Goal: Task Accomplishment & Management: Manage account settings

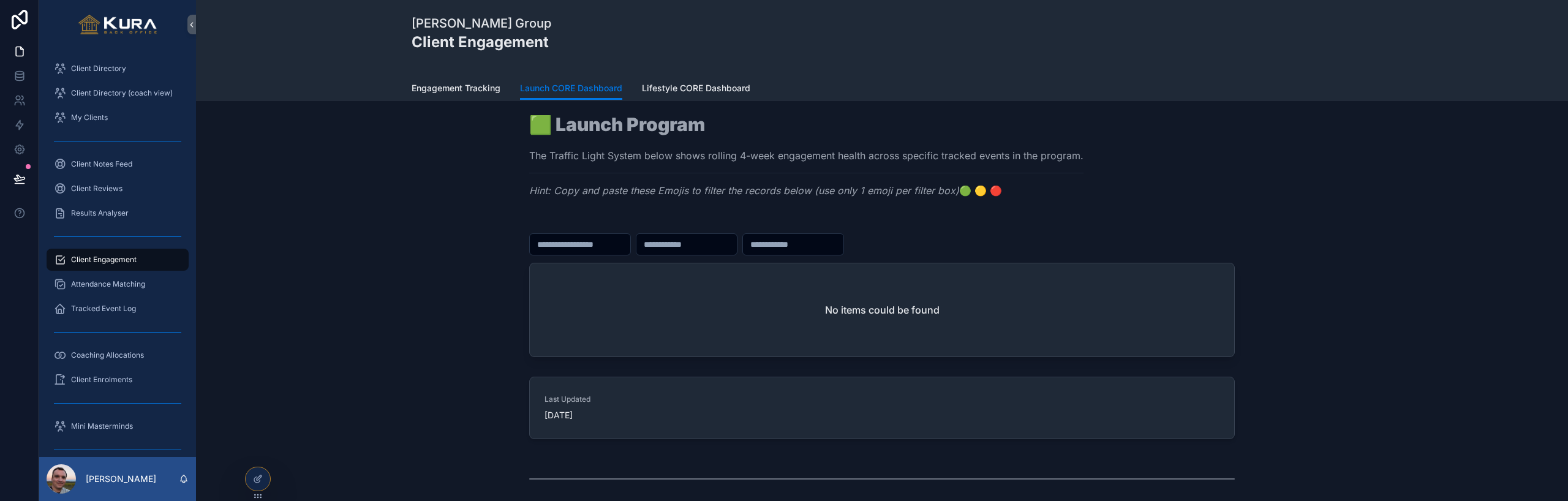
click at [473, 63] on div "Pravar Group Client Engagement" at bounding box center [882, 38] width 941 height 76
click at [473, 76] on div "Engagement Tracking Launch CORE Dashboard Lifestyle CORE Dashboard" at bounding box center [882, 88] width 941 height 23
click at [478, 84] on span "Engagement Tracking" at bounding box center [456, 88] width 89 height 12
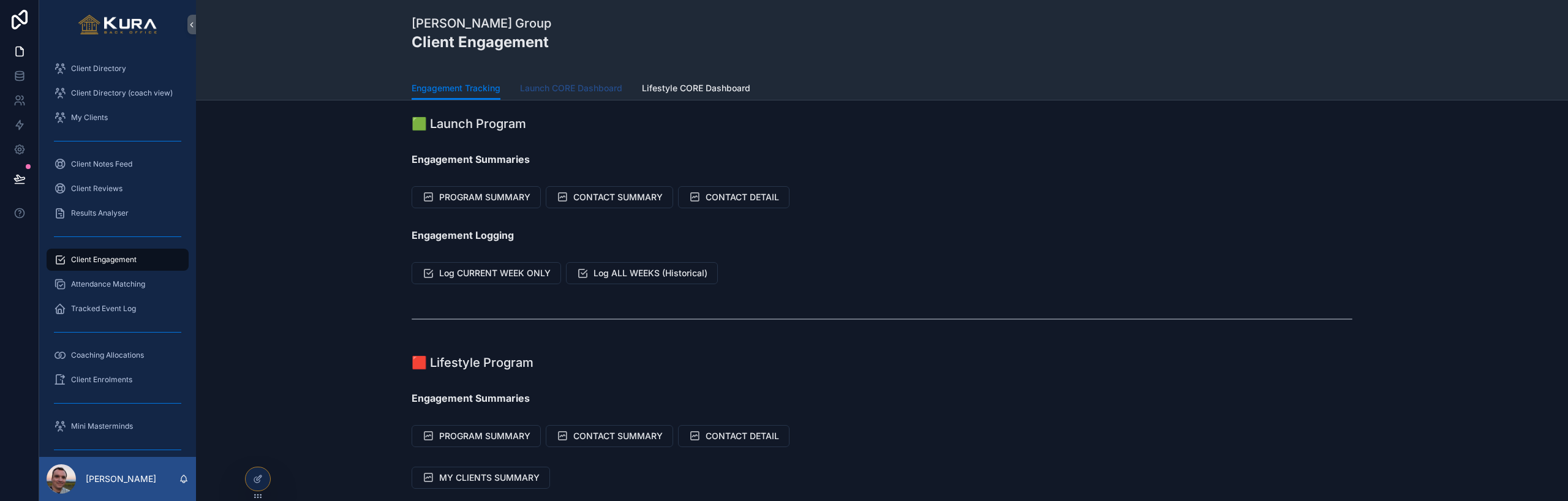
click at [567, 84] on span "Launch CORE Dashboard" at bounding box center [571, 88] width 103 height 12
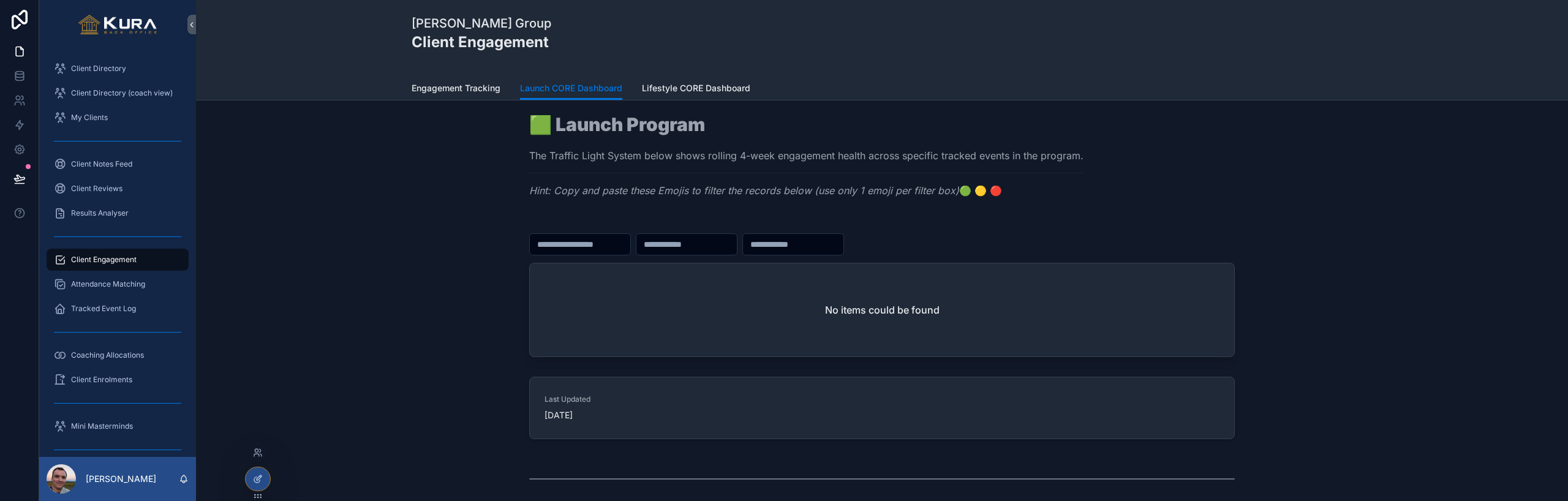
click at [253, 468] on div at bounding box center [257, 478] width 25 height 23
click at [260, 475] on icon at bounding box center [259, 477] width 5 height 5
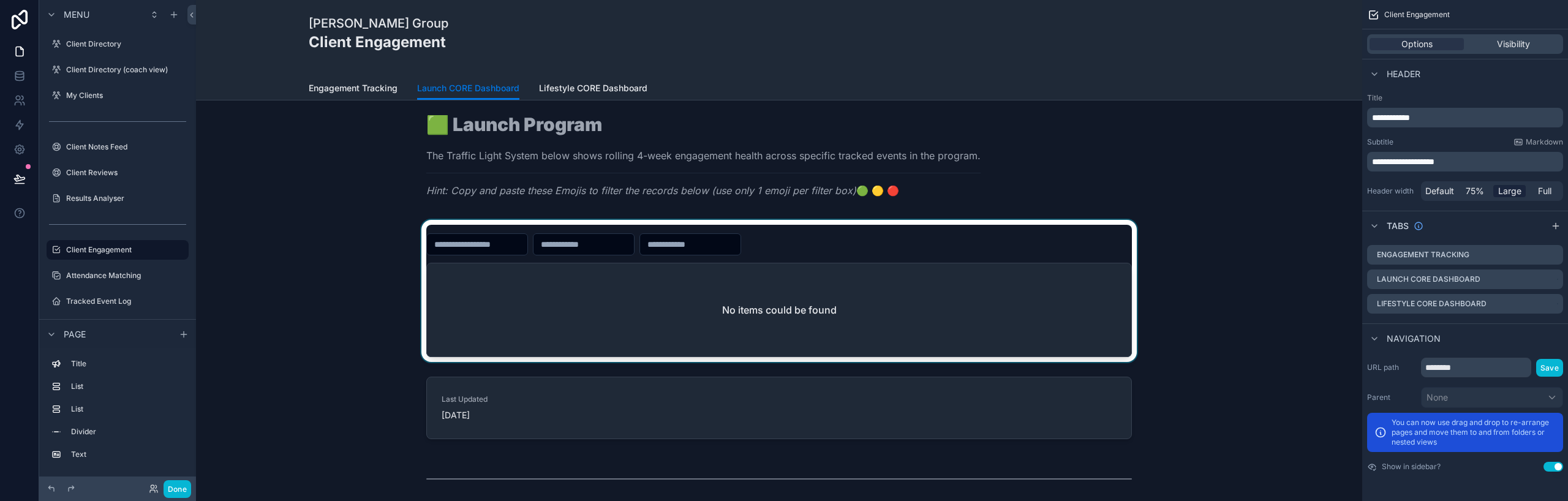
click at [1108, 257] on div "scrollable content" at bounding box center [779, 291] width 1147 height 142
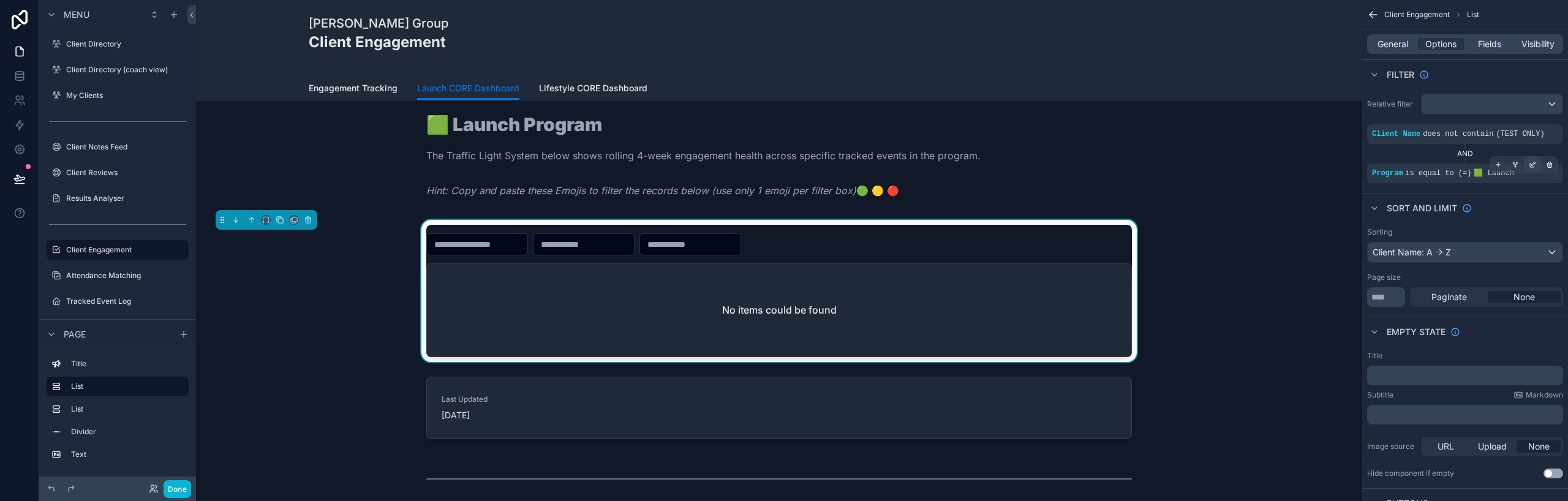
drag, startPoint x: 1547, startPoint y: 167, endPoint x: 1535, endPoint y: 163, distance: 12.6
click at [1535, 163] on div "scrollable content" at bounding box center [1524, 165] width 68 height 17
click at [1535, 163] on icon "scrollable content" at bounding box center [1532, 164] width 7 height 7
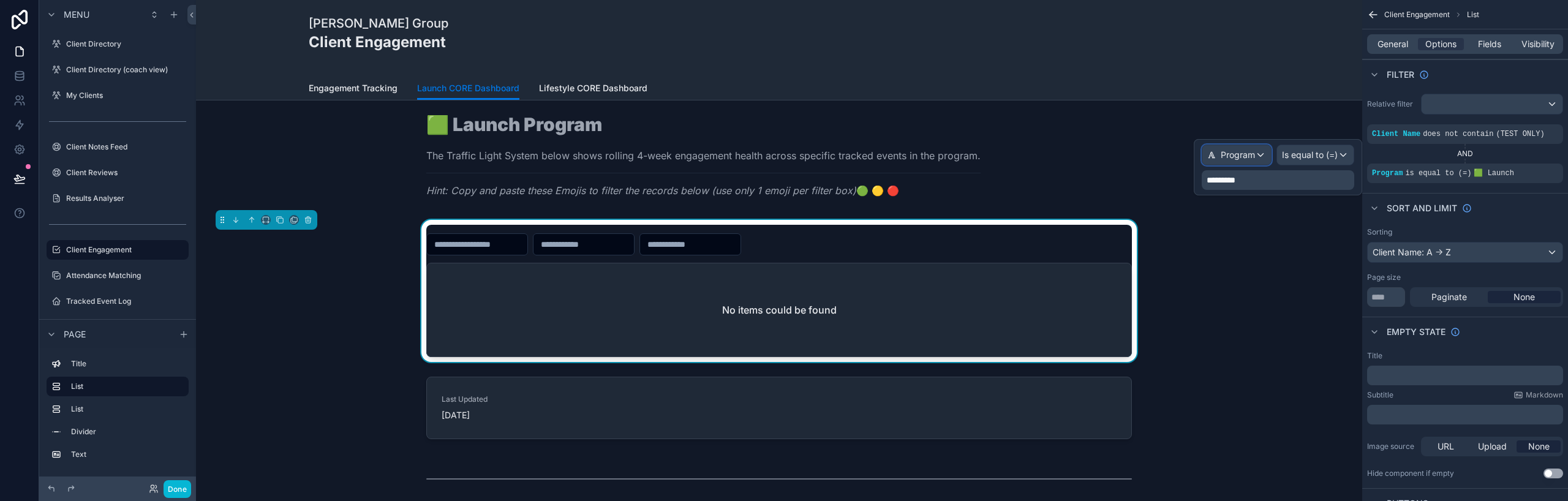
click at [1241, 146] on div "Program" at bounding box center [1236, 155] width 68 height 19
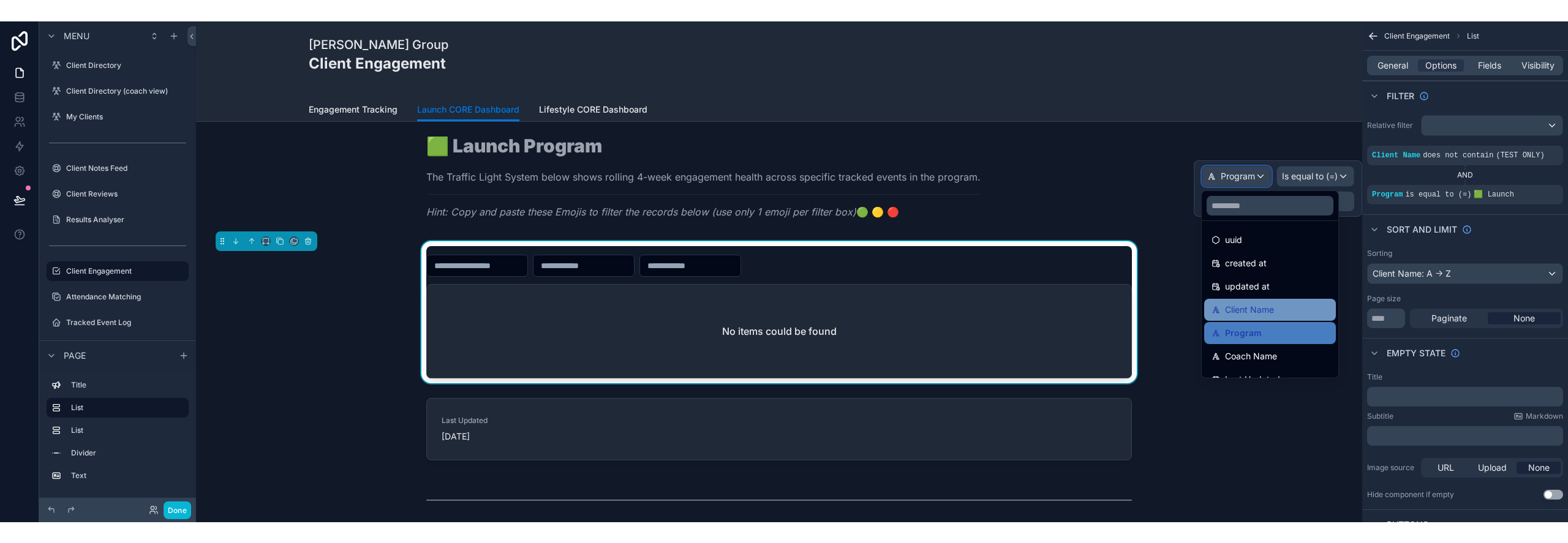
scroll to position [37, 0]
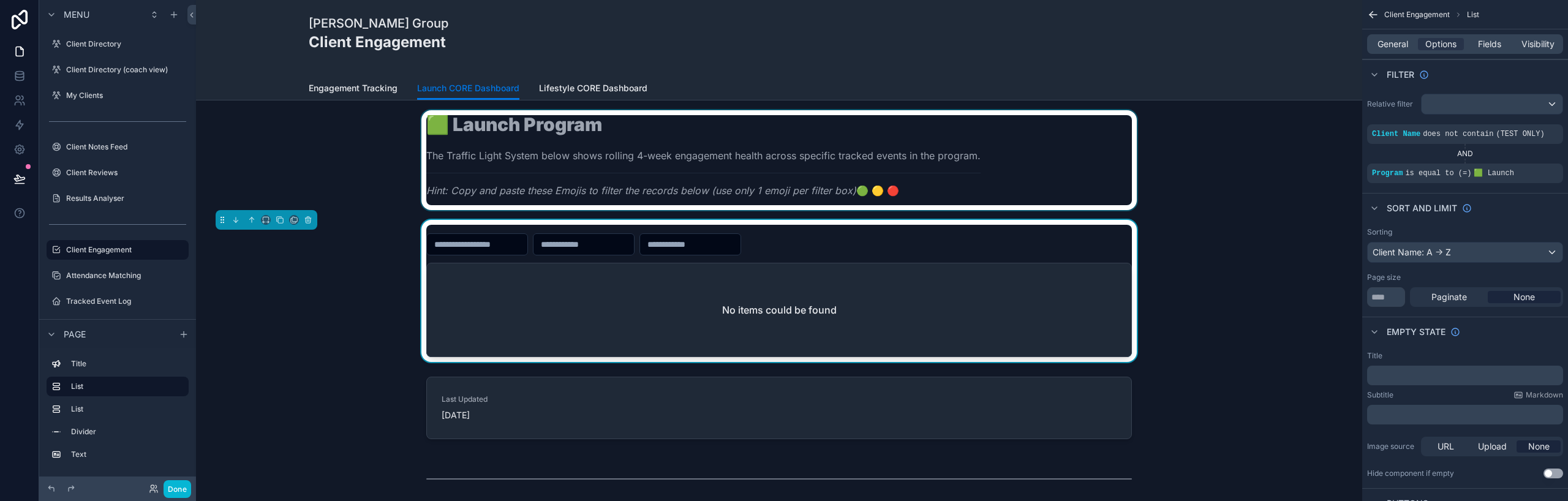
click at [1120, 164] on div "scrollable content" at bounding box center [779, 159] width 1147 height 100
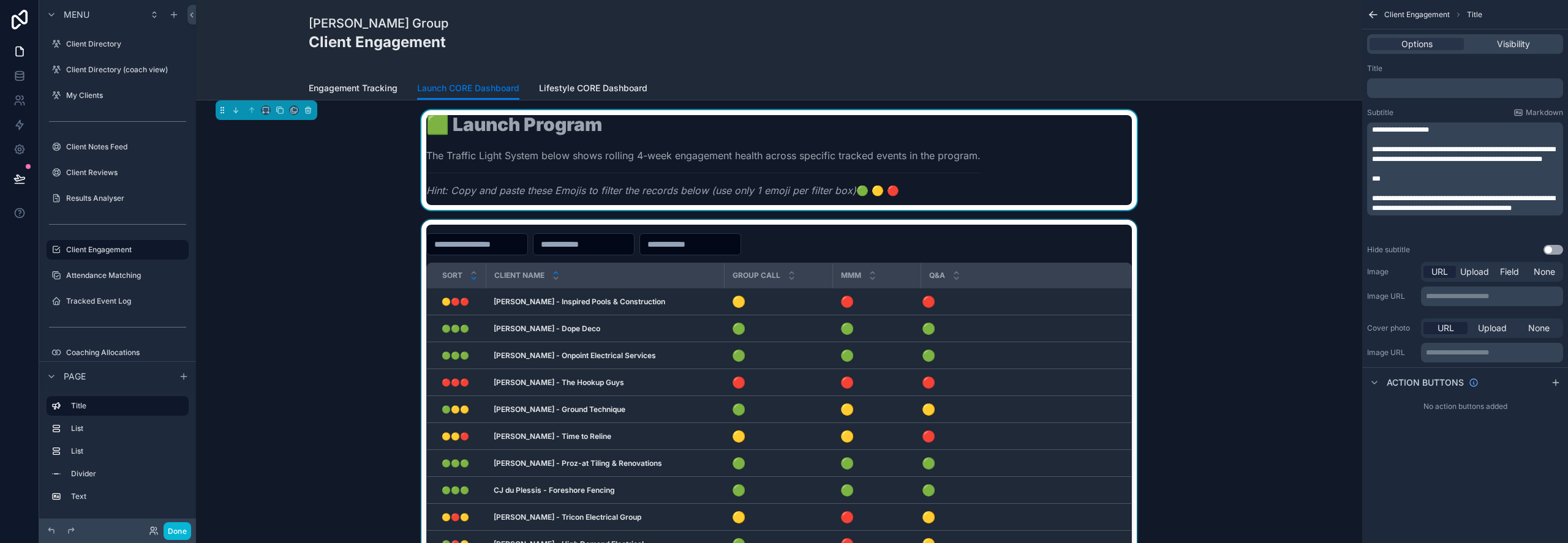
click at [474, 278] on icon "scrollable content" at bounding box center [474, 278] width 4 height 2
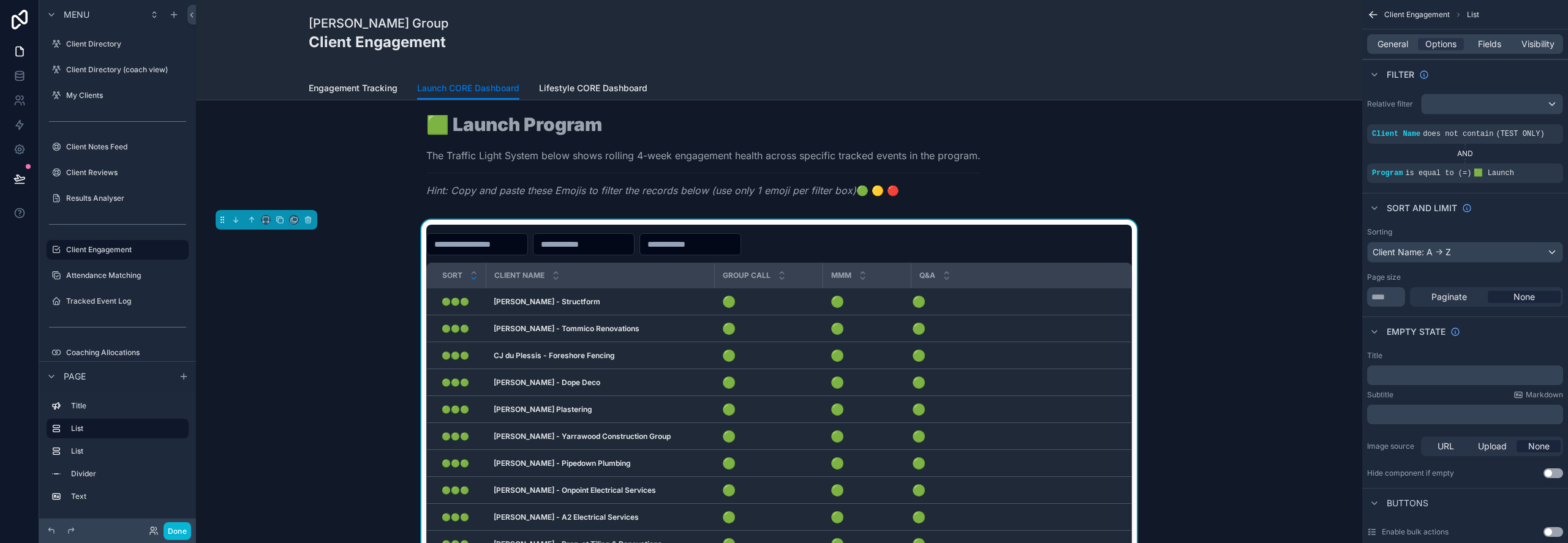
click at [325, 332] on div "Sort Client Name Group Call MMM Q&A 🟢🟢🟢 🟢🟢🟢 [PERSON_NAME] - Structform [PERSON_…" at bounding box center [779, 447] width 1147 height 456
click at [325, 329] on div "Sort Client Name Group Call MMM Q&A 🟢🟢🟢 🟢🟢🟢 [PERSON_NAME] - Structform [PERSON_…" at bounding box center [779, 447] width 1147 height 456
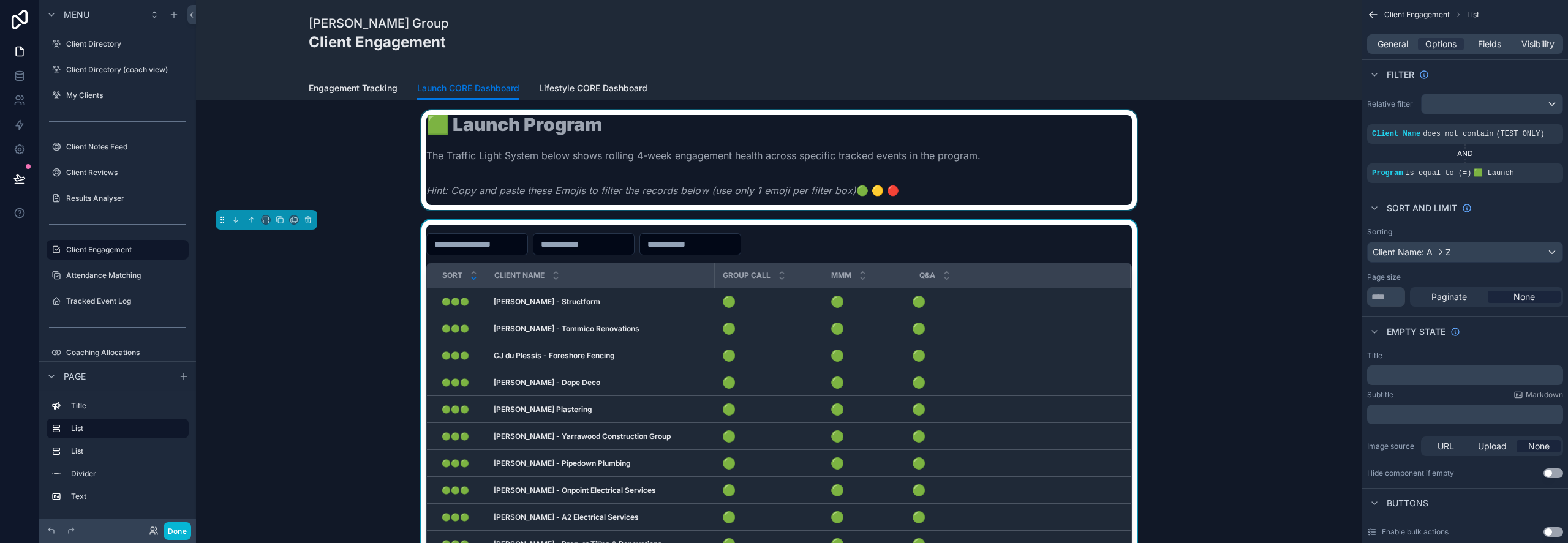
click at [351, 147] on div "scrollable content" at bounding box center [779, 159] width 1147 height 100
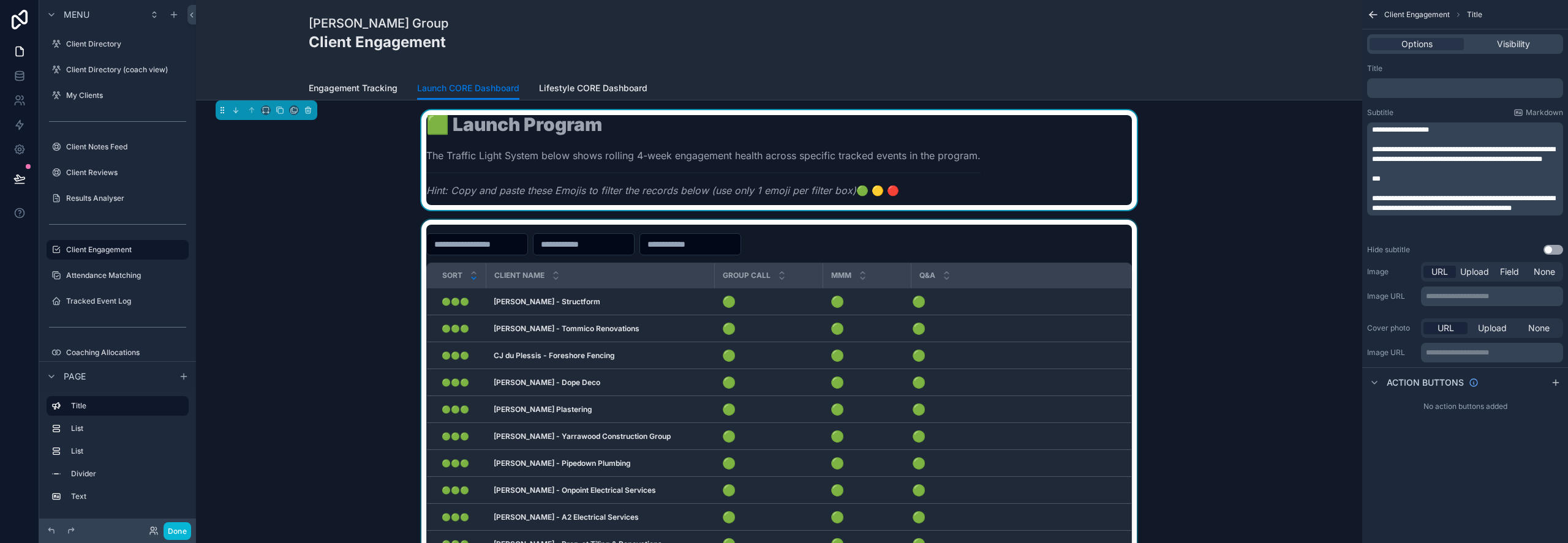
click at [543, 143] on div "🟩 Launch Program The Traffic Light System below shows rolling 4-week engagement…" at bounding box center [703, 160] width 554 height 90
click at [337, 207] on div "🟩 Launch Program The Traffic Light System below shows rolling 4-week engagement…" at bounding box center [779, 159] width 1147 height 100
click at [553, 86] on span "Lifestyle CORE Dashboard" at bounding box center [593, 88] width 109 height 12
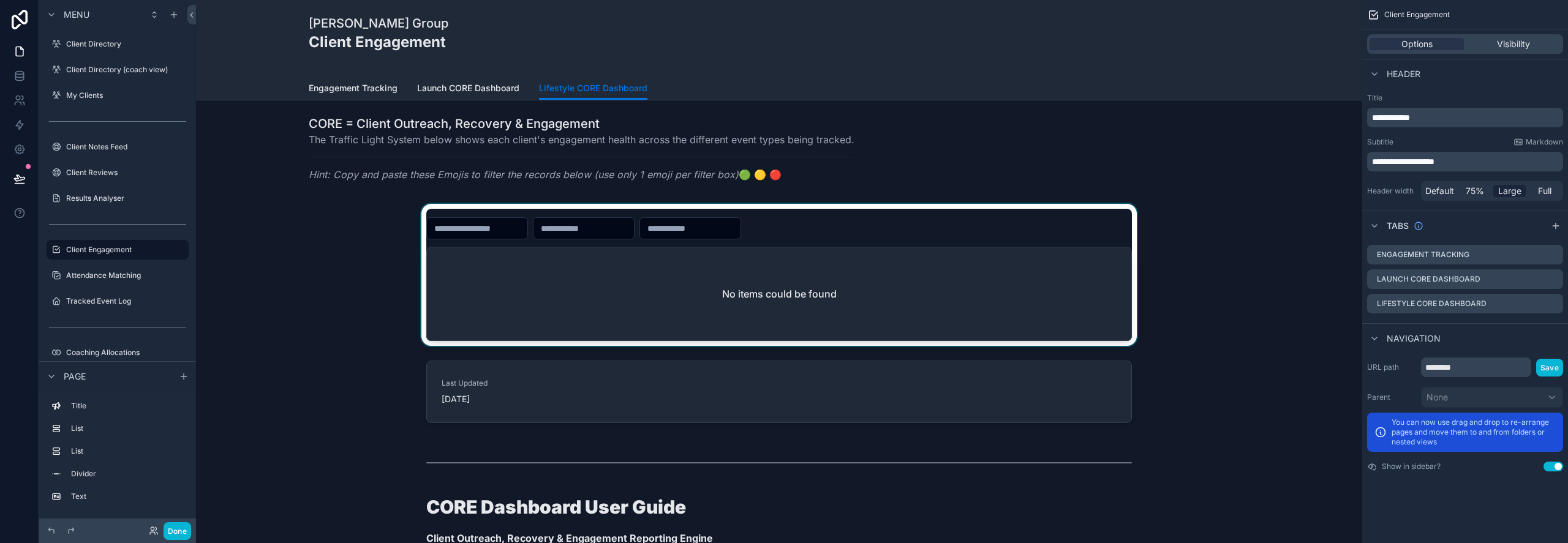
click at [1067, 272] on div "scrollable content" at bounding box center [779, 275] width 1147 height 142
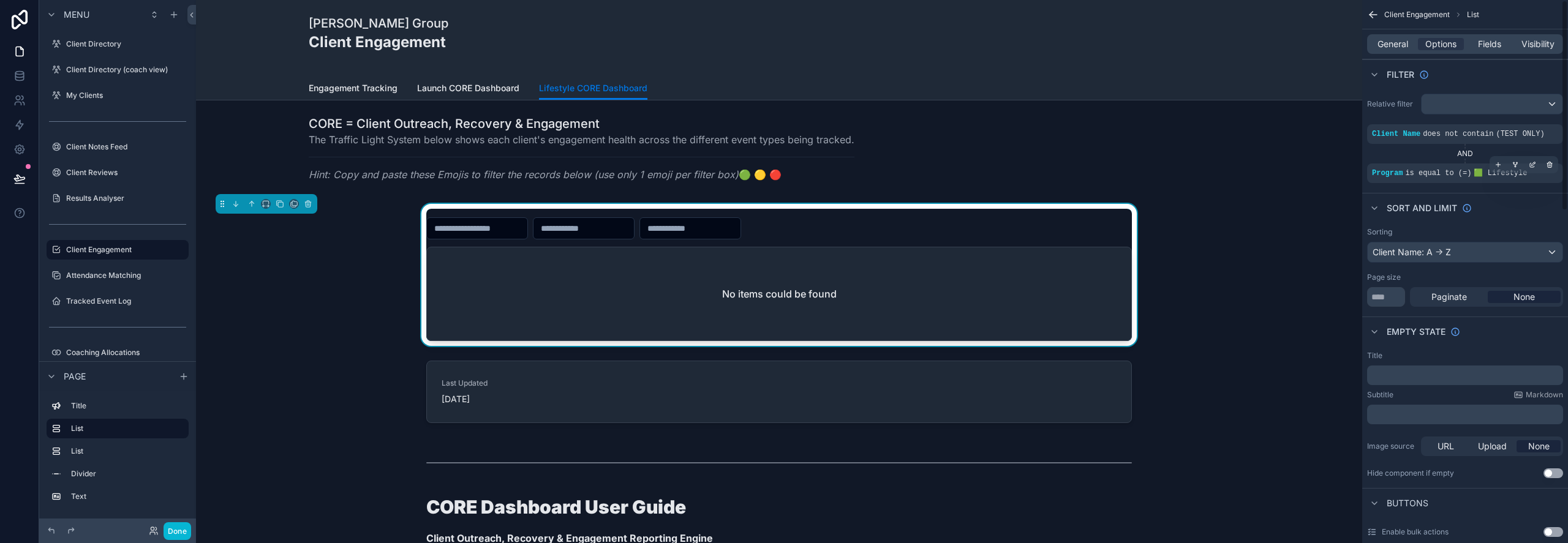
click at [1484, 171] on span "🟩 Lifestyle" at bounding box center [1500, 173] width 54 height 9
click at [1534, 161] on icon "scrollable content" at bounding box center [1533, 163] width 3 height 3
click at [1221, 182] on span "**********" at bounding box center [1225, 179] width 38 height 9
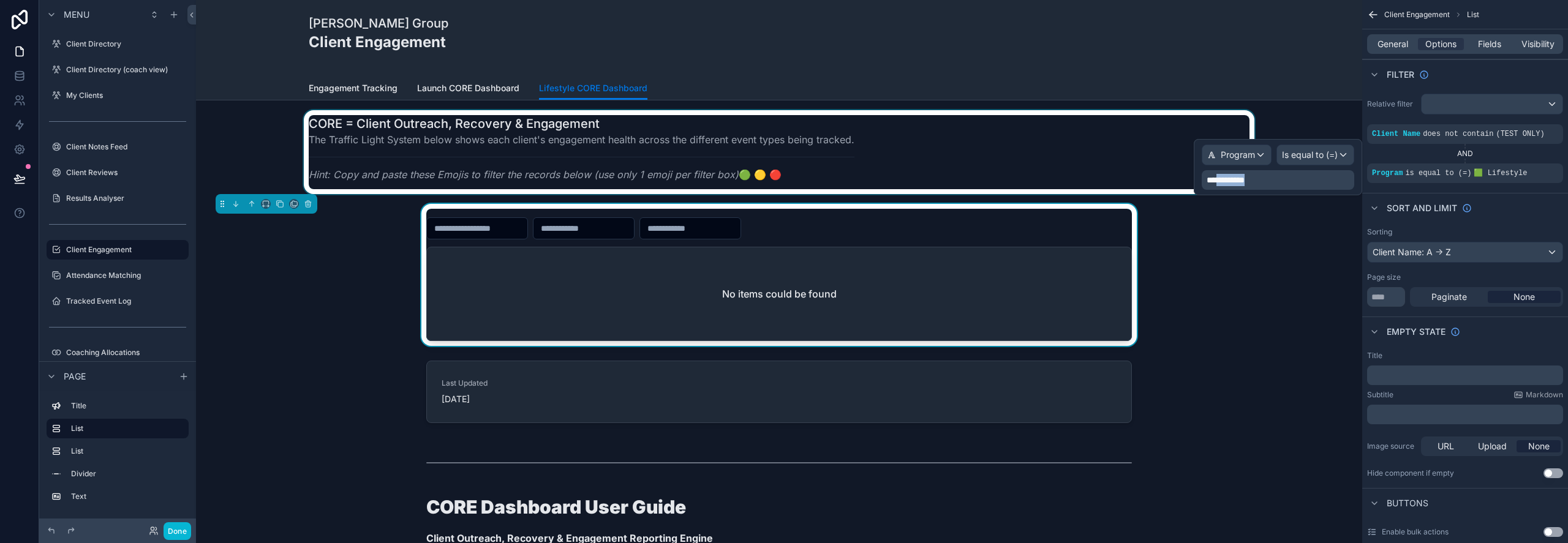
drag, startPoint x: 1220, startPoint y: 178, endPoint x: 1185, endPoint y: 178, distance: 35.0
click at [1185, 178] on div "**********" at bounding box center [784, 271] width 1568 height 543
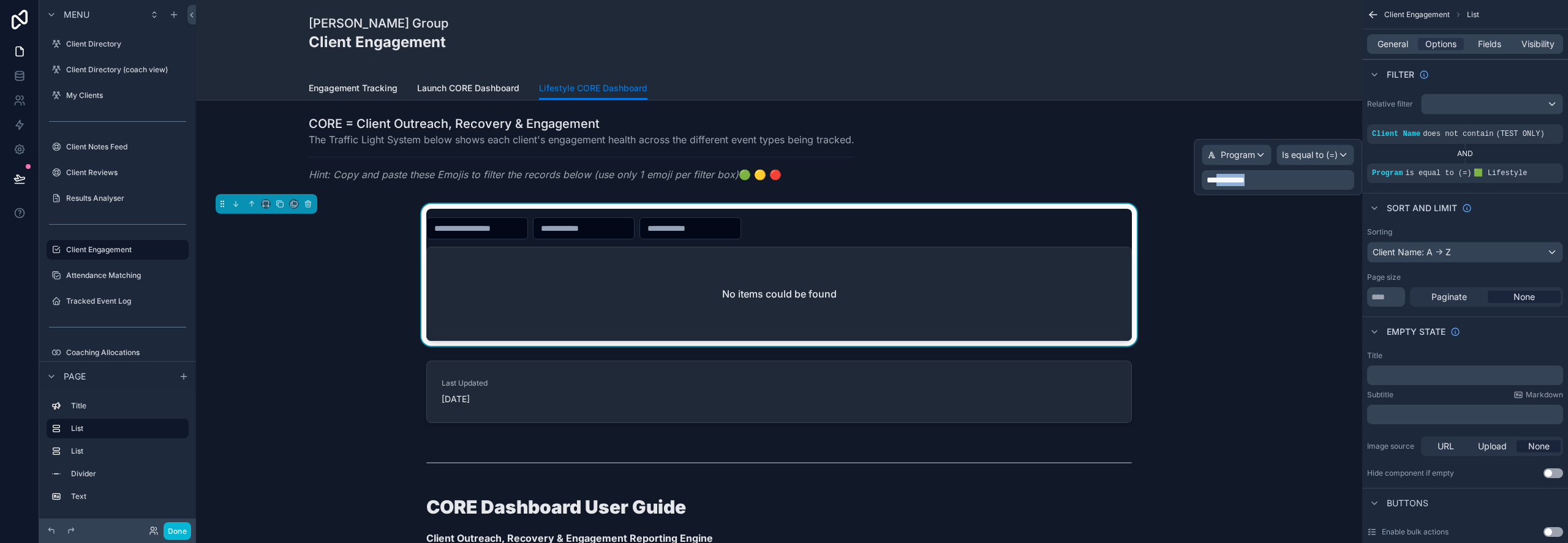
click at [1226, 181] on span "**********" at bounding box center [1225, 179] width 38 height 9
drag, startPoint x: 1218, startPoint y: 178, endPoint x: 1201, endPoint y: 174, distance: 17.5
click at [1201, 174] on div "**********" at bounding box center [1278, 179] width 153 height 19
paste div
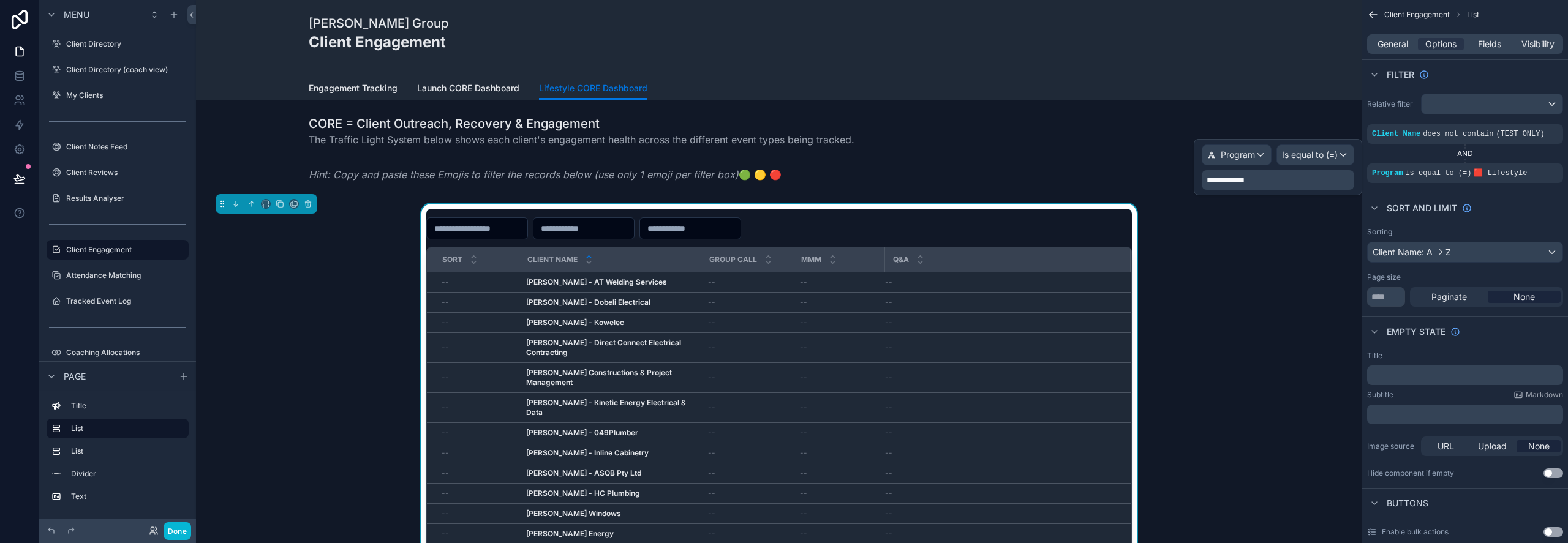
click at [1193, 277] on div "Sort Client Name Group Call MMM Q&A -- [PERSON_NAME] - AT Welding Services [PER…" at bounding box center [779, 431] width 1147 height 456
click at [346, 259] on div "Sort Client Name Group Call MMM Q&A -- [PERSON_NAME] - AT Welding Services [PER…" at bounding box center [779, 431] width 1147 height 456
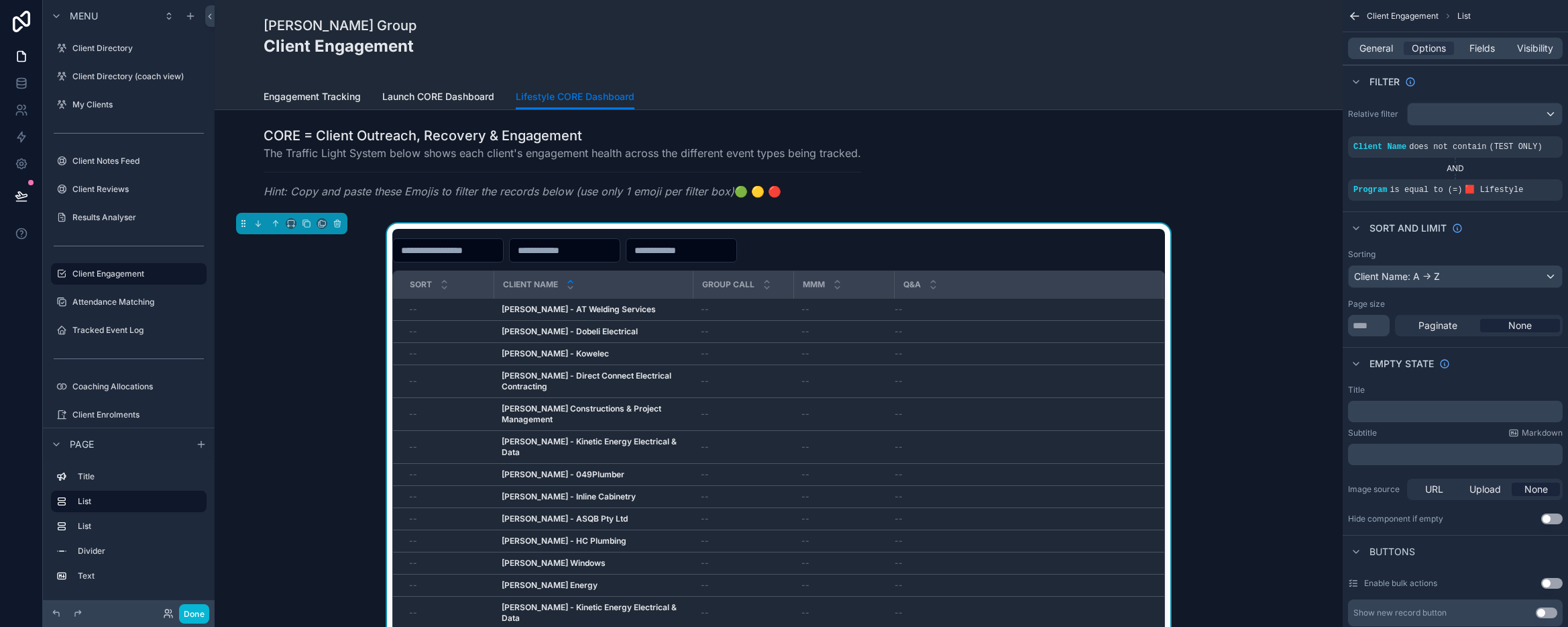
click at [316, 471] on div "Sort Client Name Group Call MMM Q&A -- [PERSON_NAME] - AT Welding Services [PER…" at bounding box center [778, 485] width 1106 height 524
click at [1253, 336] on div "Sort Client Name Group Call MMM Q&A -- [PERSON_NAME] - AT Welding Services [PER…" at bounding box center [778, 485] width 1106 height 524
click at [1481, 46] on span "Fields" at bounding box center [1481, 48] width 26 height 13
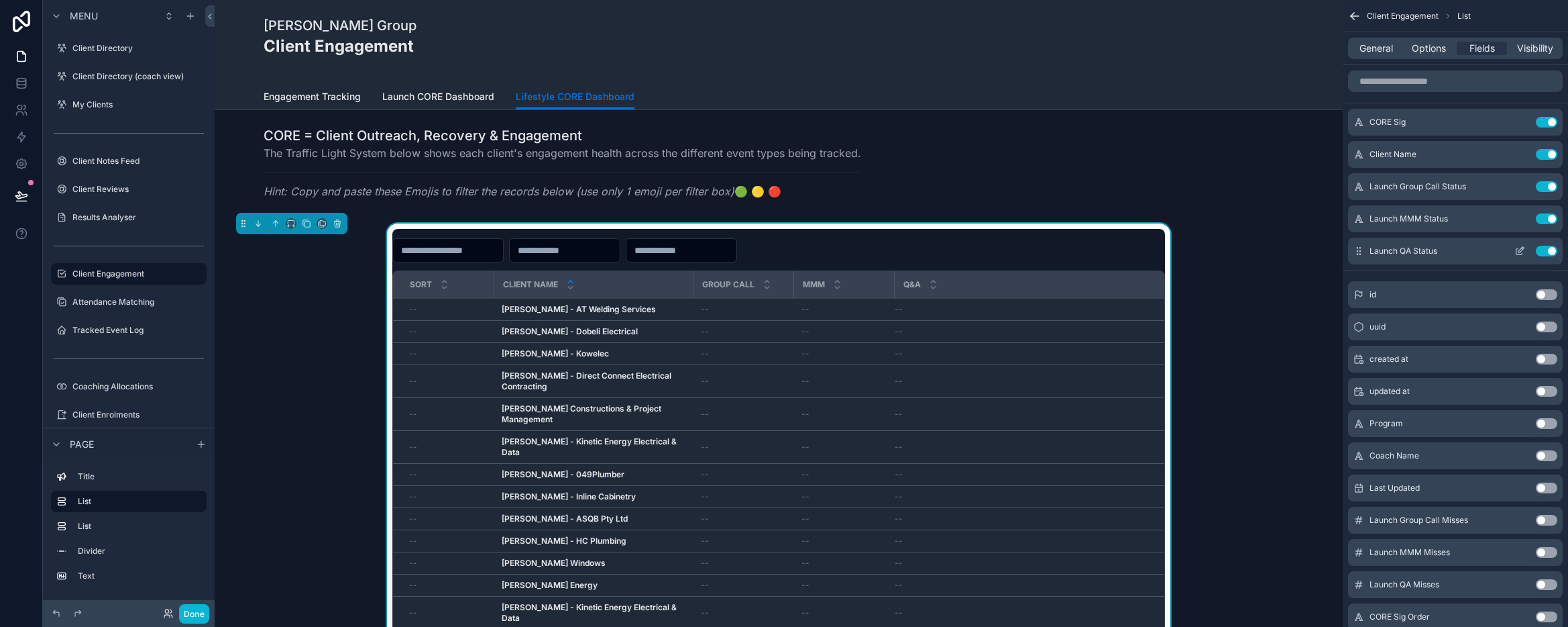
click at [1546, 248] on button "Use setting" at bounding box center [1546, 250] width 21 height 11
click at [1553, 215] on button "Use setting" at bounding box center [1546, 219] width 21 height 11
click at [1550, 190] on button "Use setting" at bounding box center [1546, 186] width 21 height 11
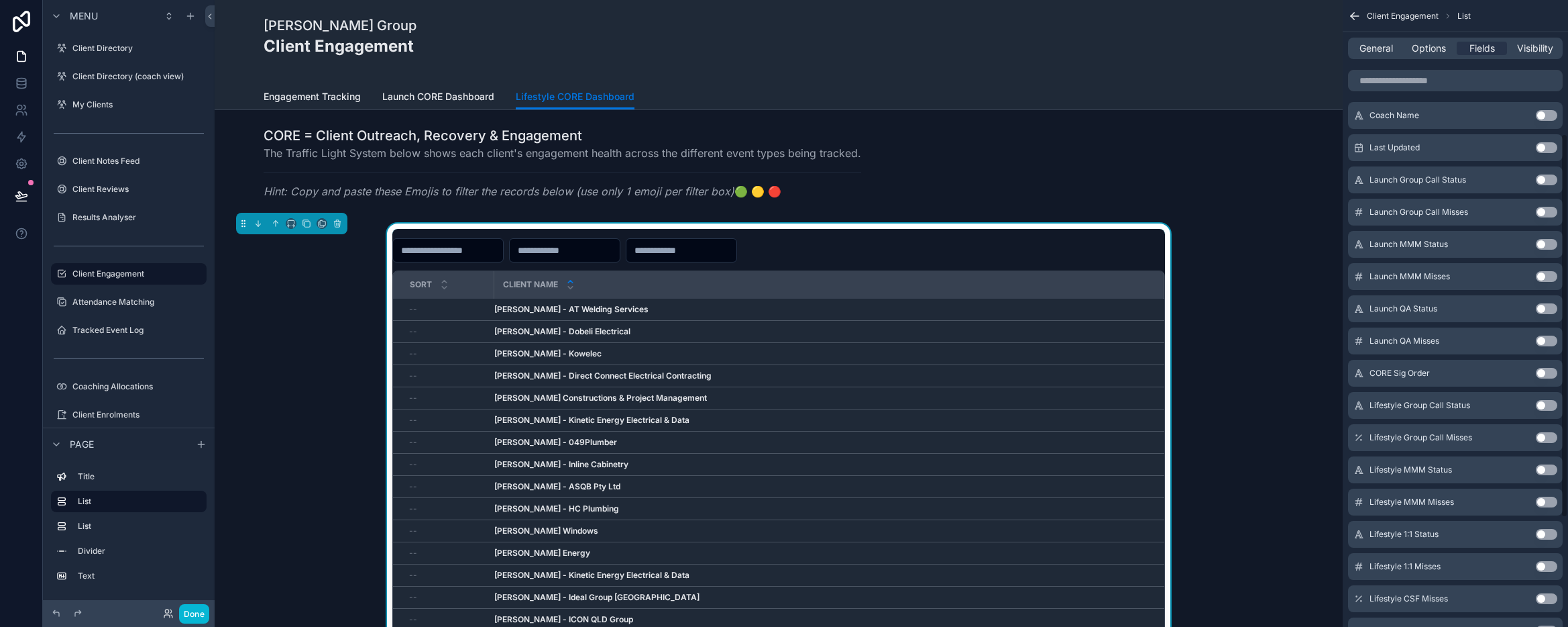
scroll to position [395, 0]
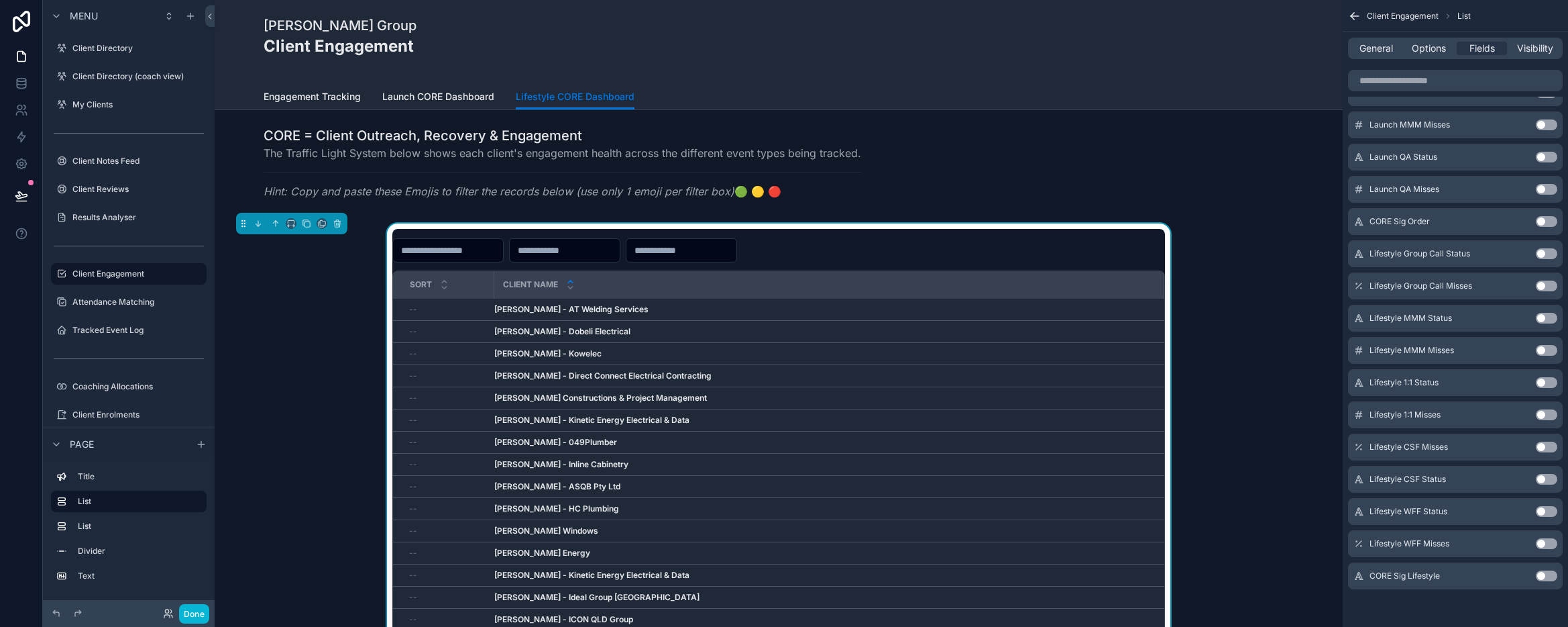
click at [1544, 253] on button "Use setting" at bounding box center [1546, 253] width 21 height 11
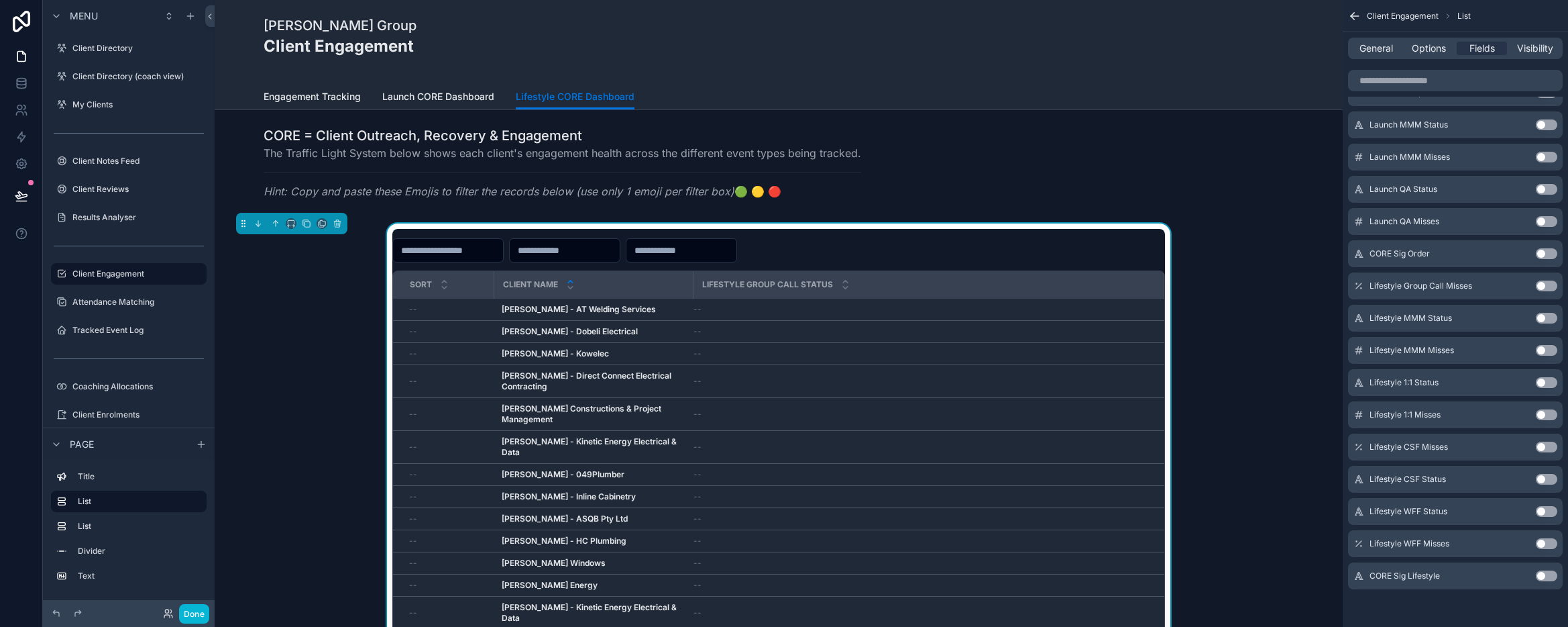
click at [1540, 316] on button "Use setting" at bounding box center [1546, 318] width 21 height 11
click at [1541, 378] on button "Use setting" at bounding box center [1546, 383] width 21 height 11
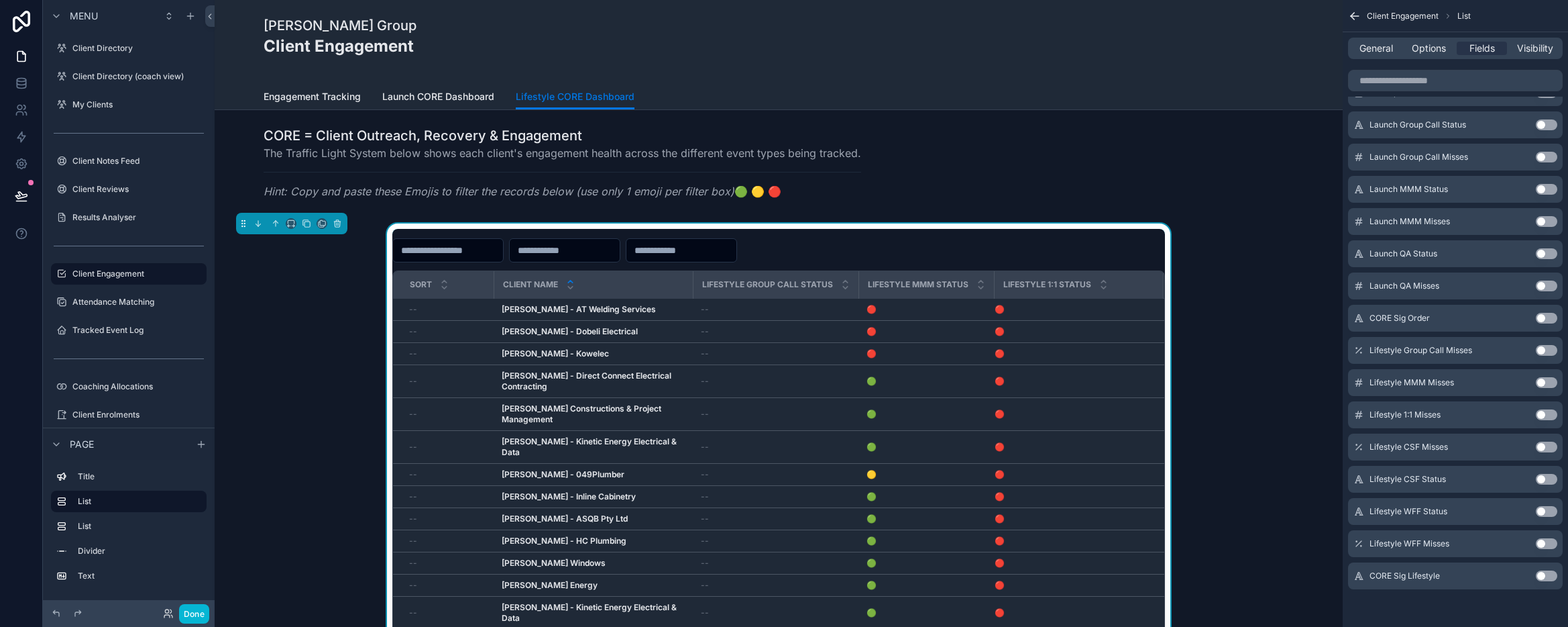
click at [1539, 448] on button "Use setting" at bounding box center [1546, 446] width 21 height 11
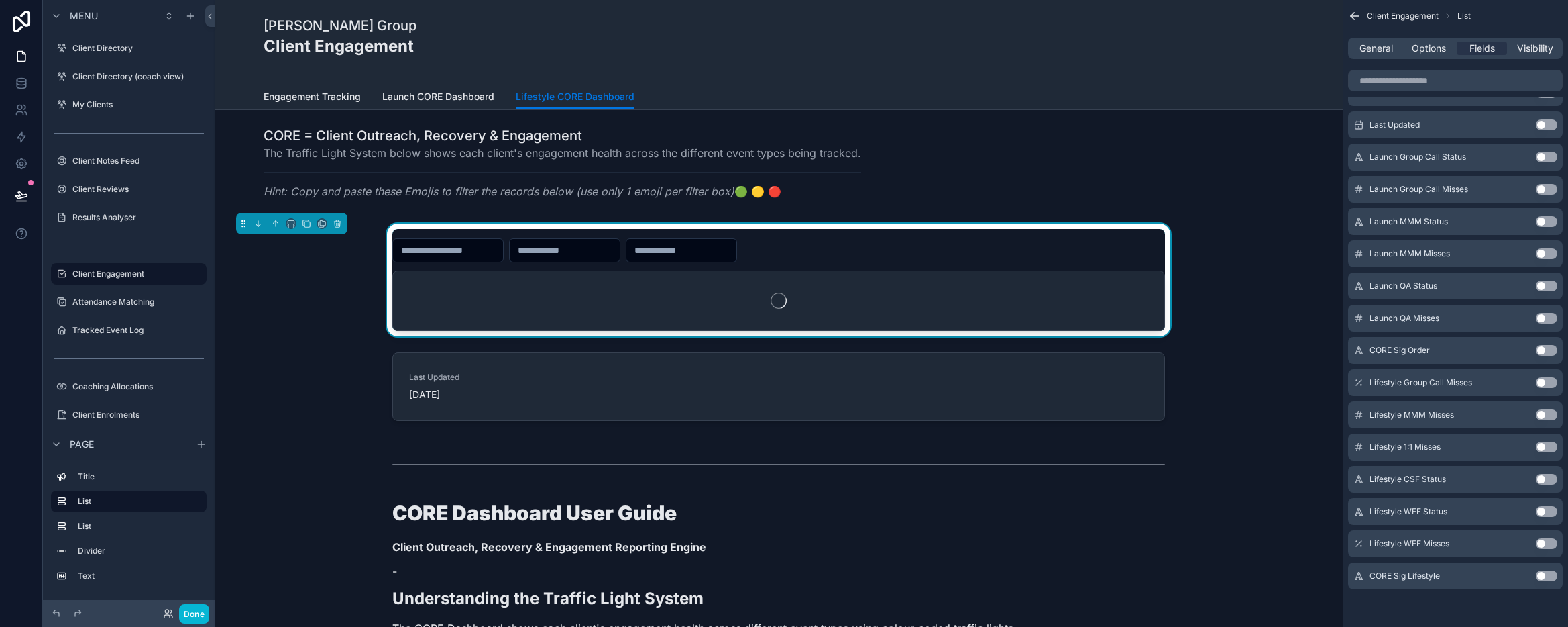
click at [1540, 479] on button "Use setting" at bounding box center [1546, 479] width 21 height 11
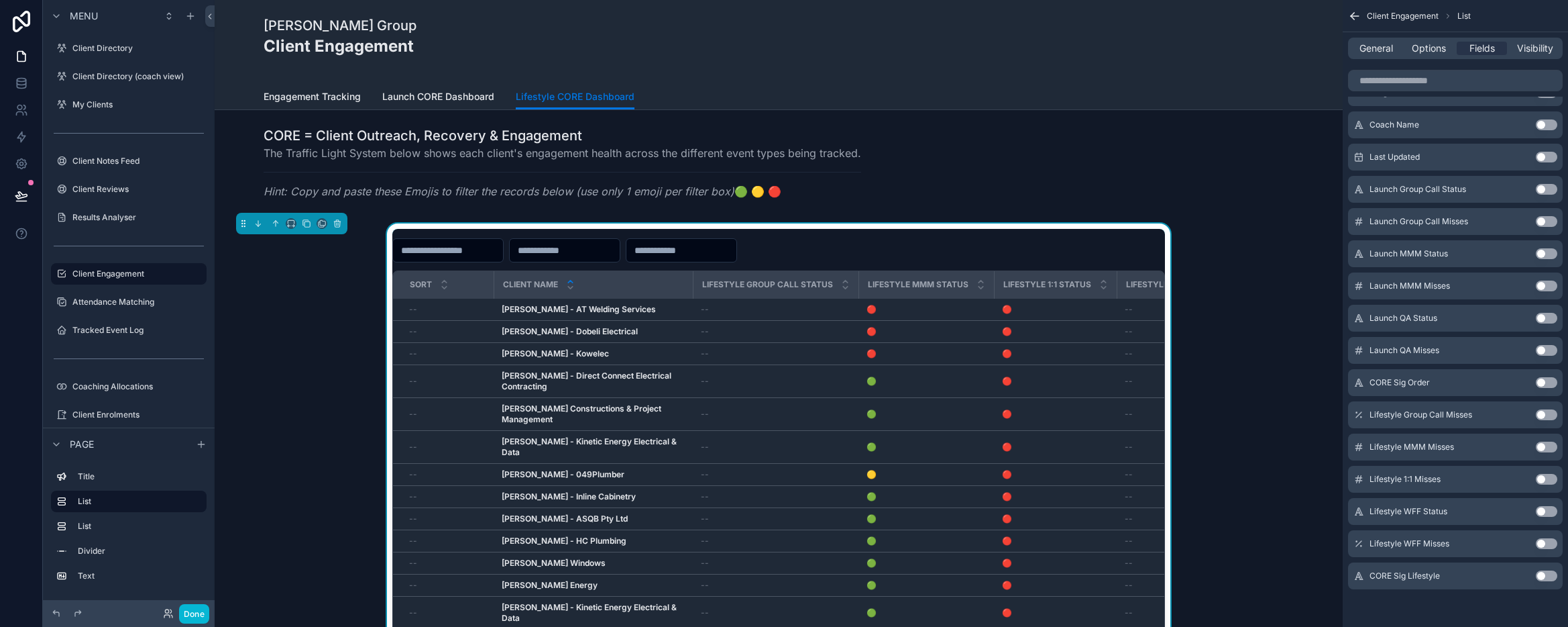
click at [1541, 511] on button "Use setting" at bounding box center [1546, 511] width 21 height 11
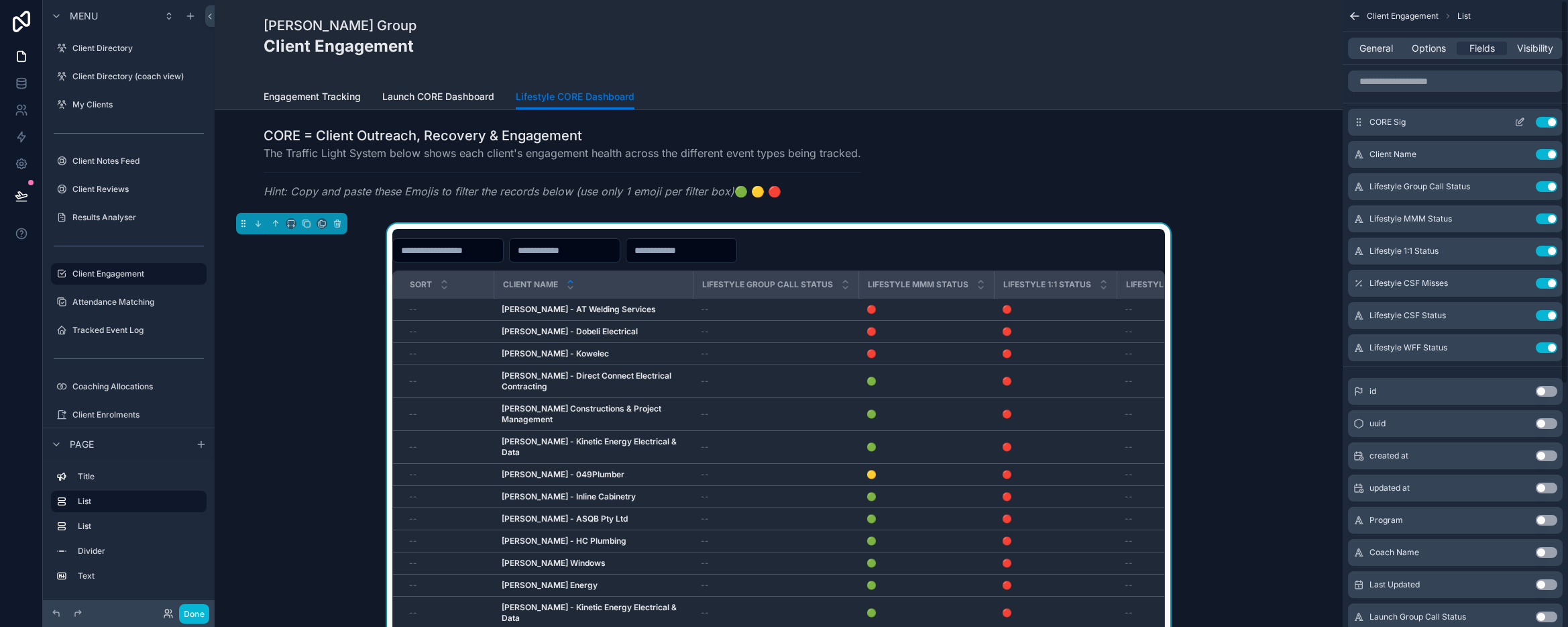
click at [1553, 121] on button "Use setting" at bounding box center [1546, 122] width 21 height 11
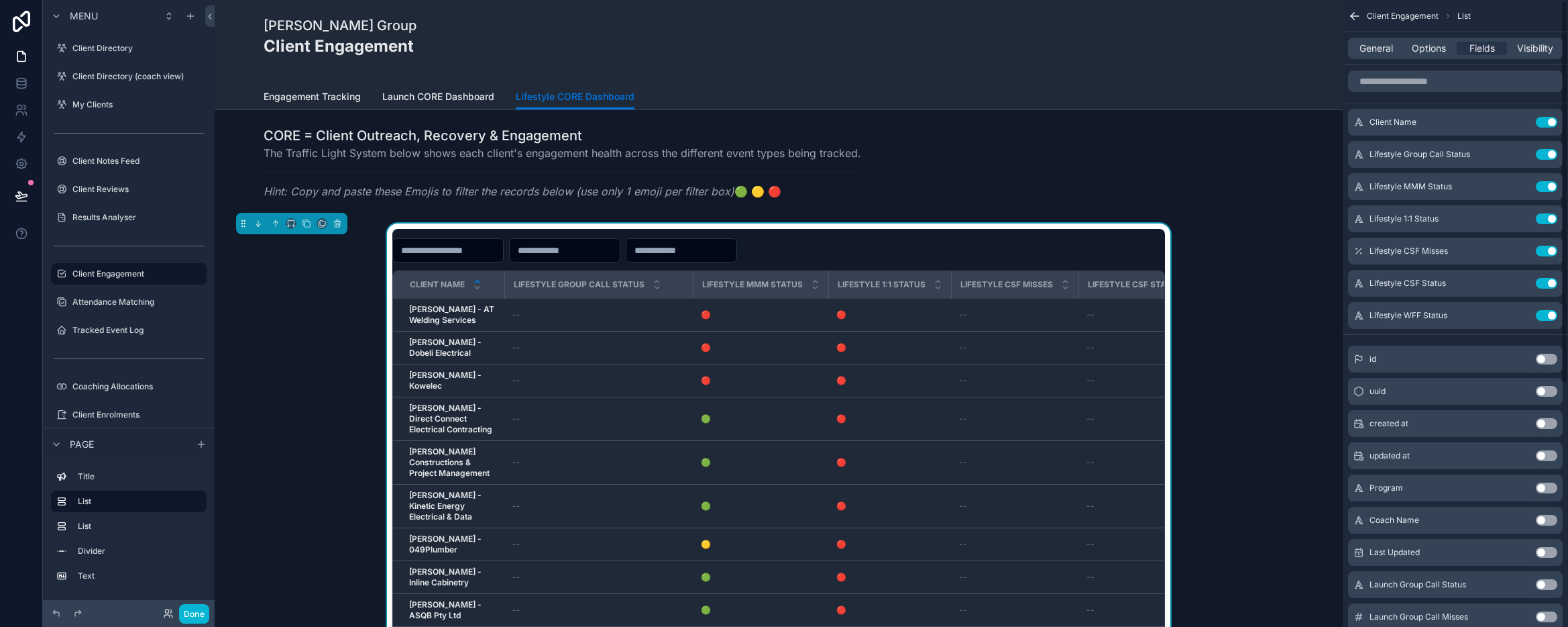
scroll to position [395, 0]
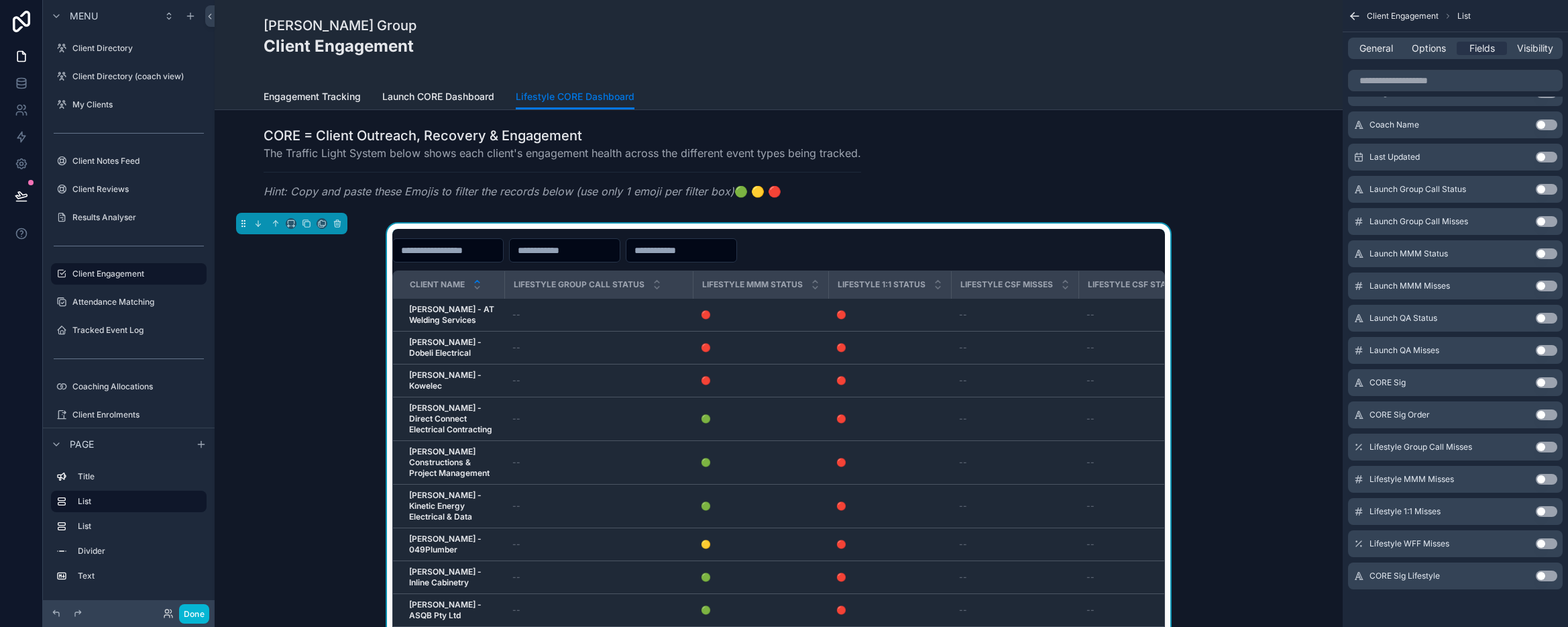
click at [1542, 548] on button "Use setting" at bounding box center [1546, 576] width 21 height 11
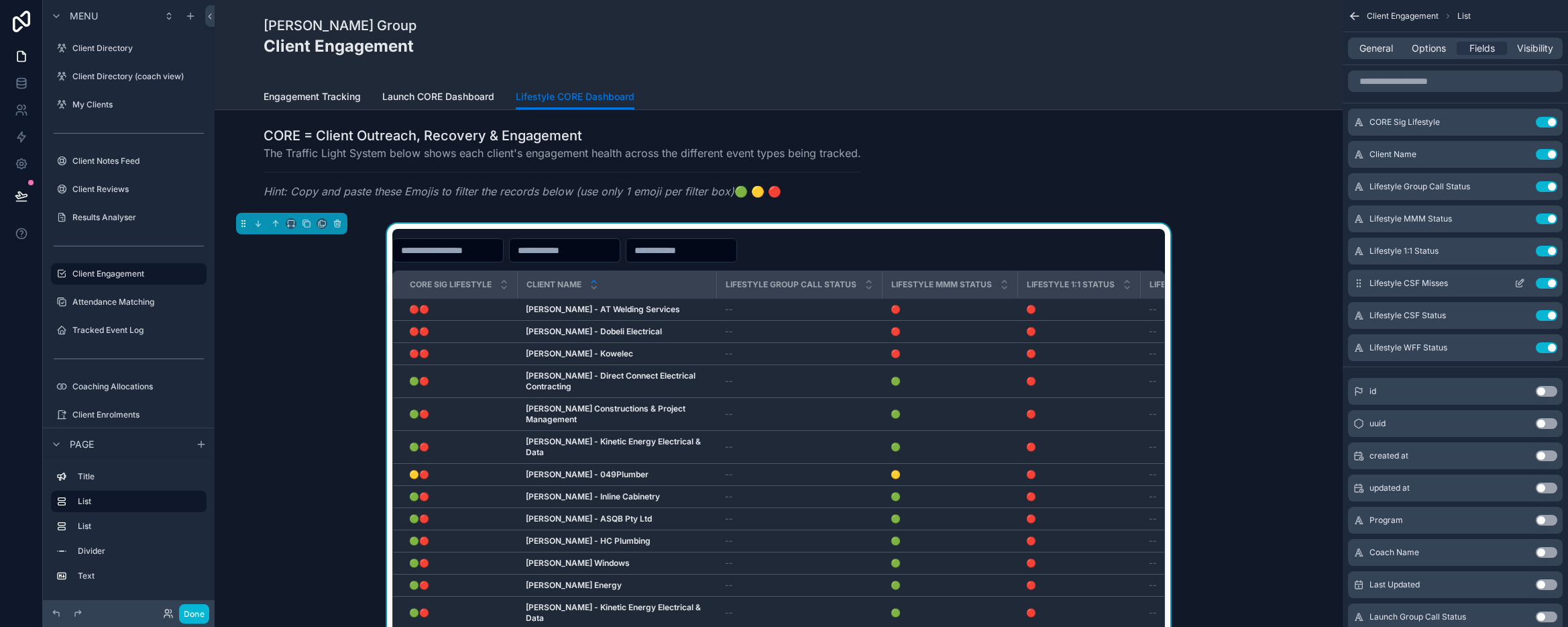
click at [1549, 282] on button "Use setting" at bounding box center [1546, 283] width 21 height 11
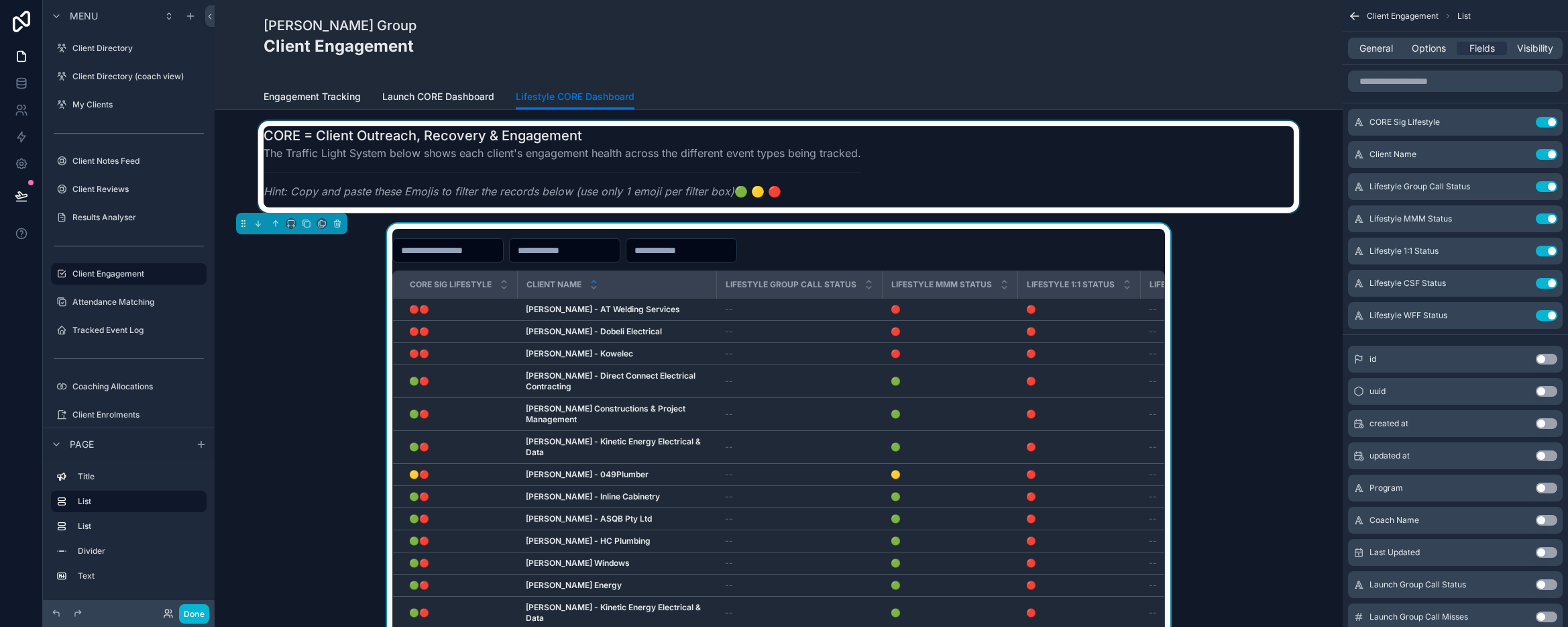
click at [1270, 160] on div "scrollable content" at bounding box center [778, 166] width 1106 height 92
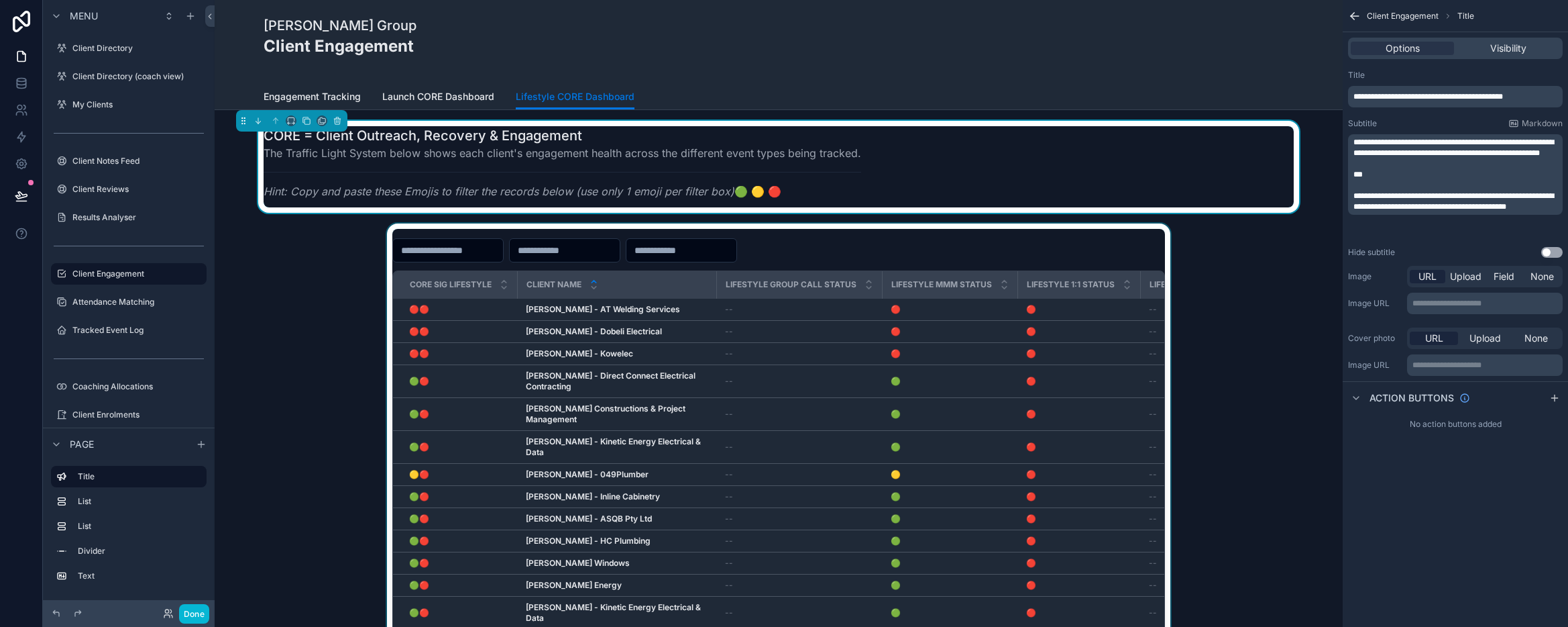
click at [1221, 289] on div "scrollable content" at bounding box center [778, 485] width 1106 height 524
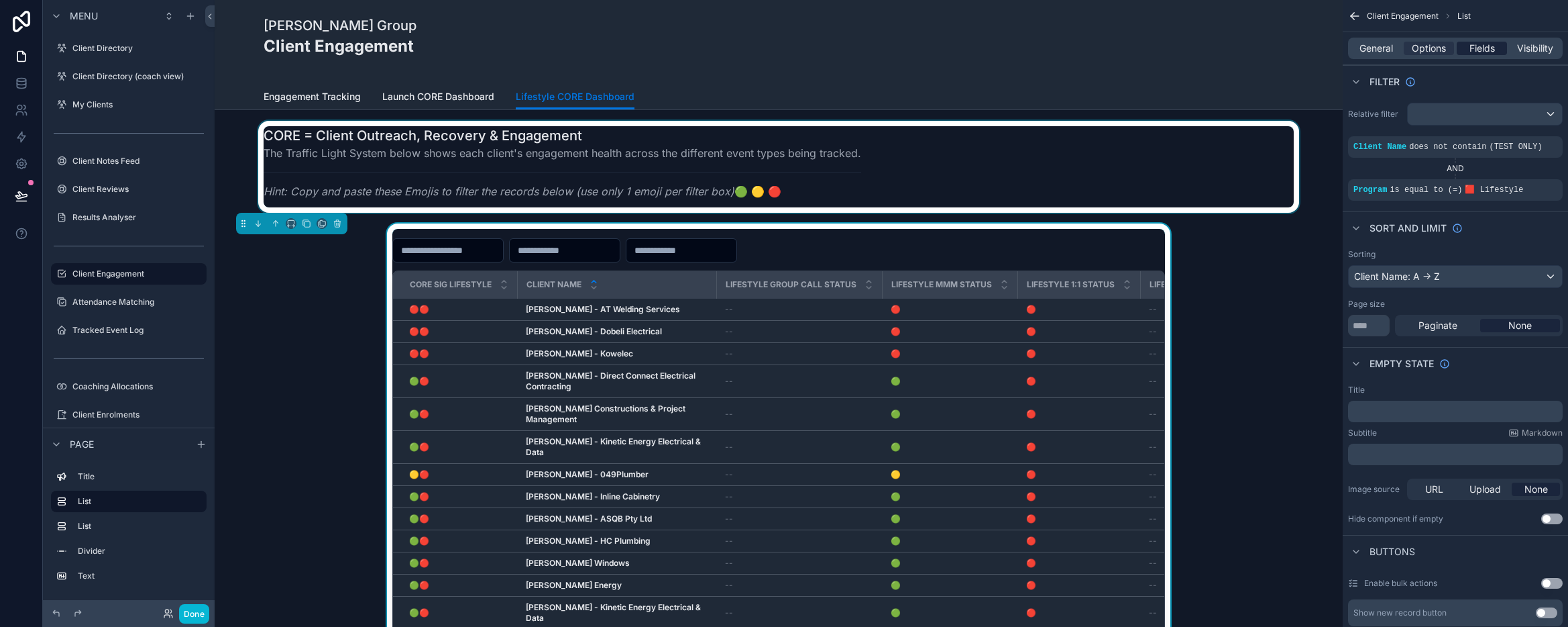
click at [1481, 43] on span "Fields" at bounding box center [1481, 48] width 26 height 13
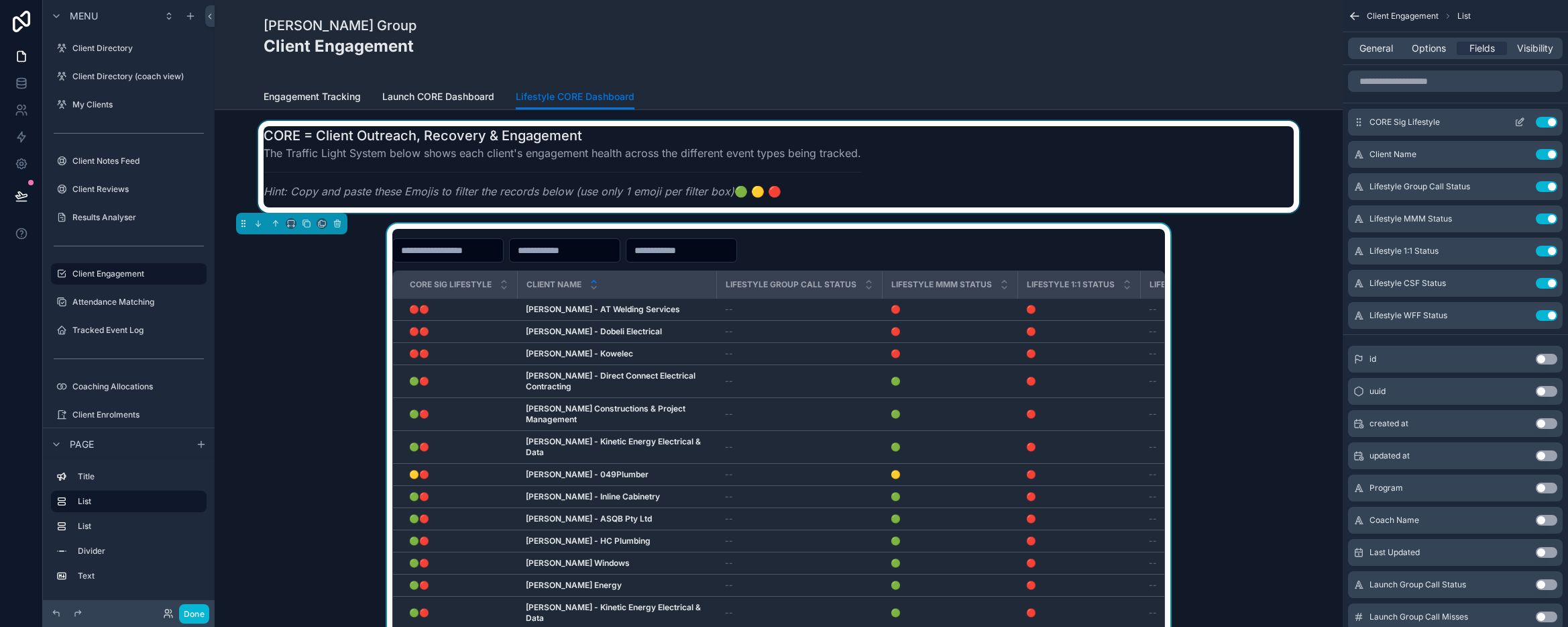
click at [1520, 120] on icon "scrollable content" at bounding box center [1520, 120] width 5 height 5
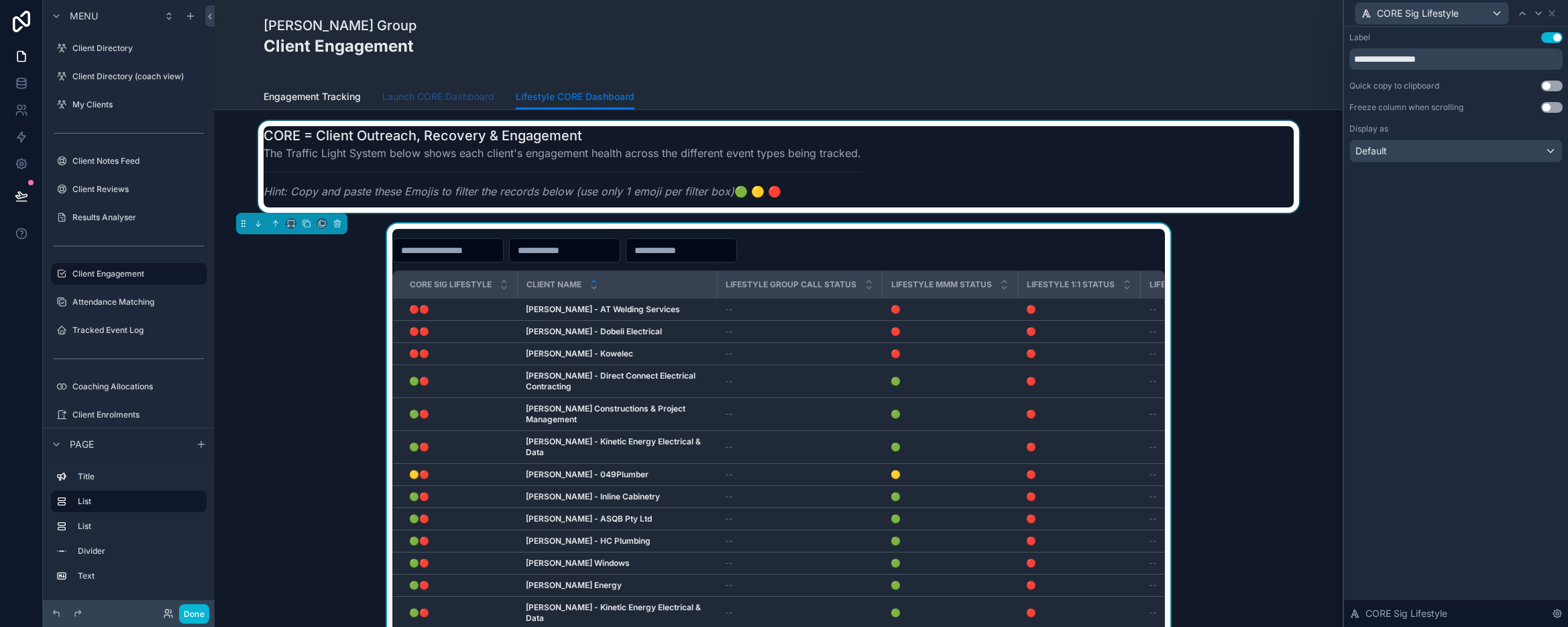
click at [465, 91] on span "Launch CORE Dashboard" at bounding box center [438, 96] width 112 height 13
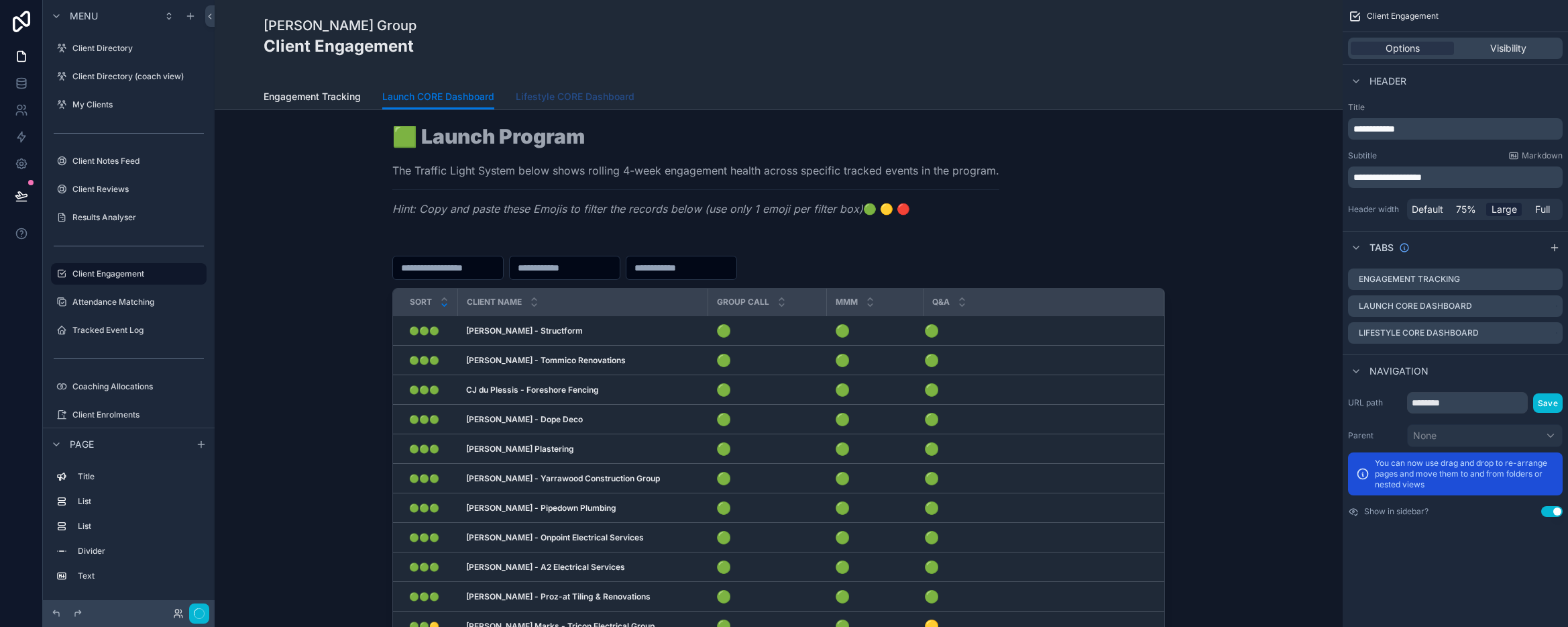
click at [561, 93] on span "Lifestyle CORE Dashboard" at bounding box center [575, 96] width 119 height 13
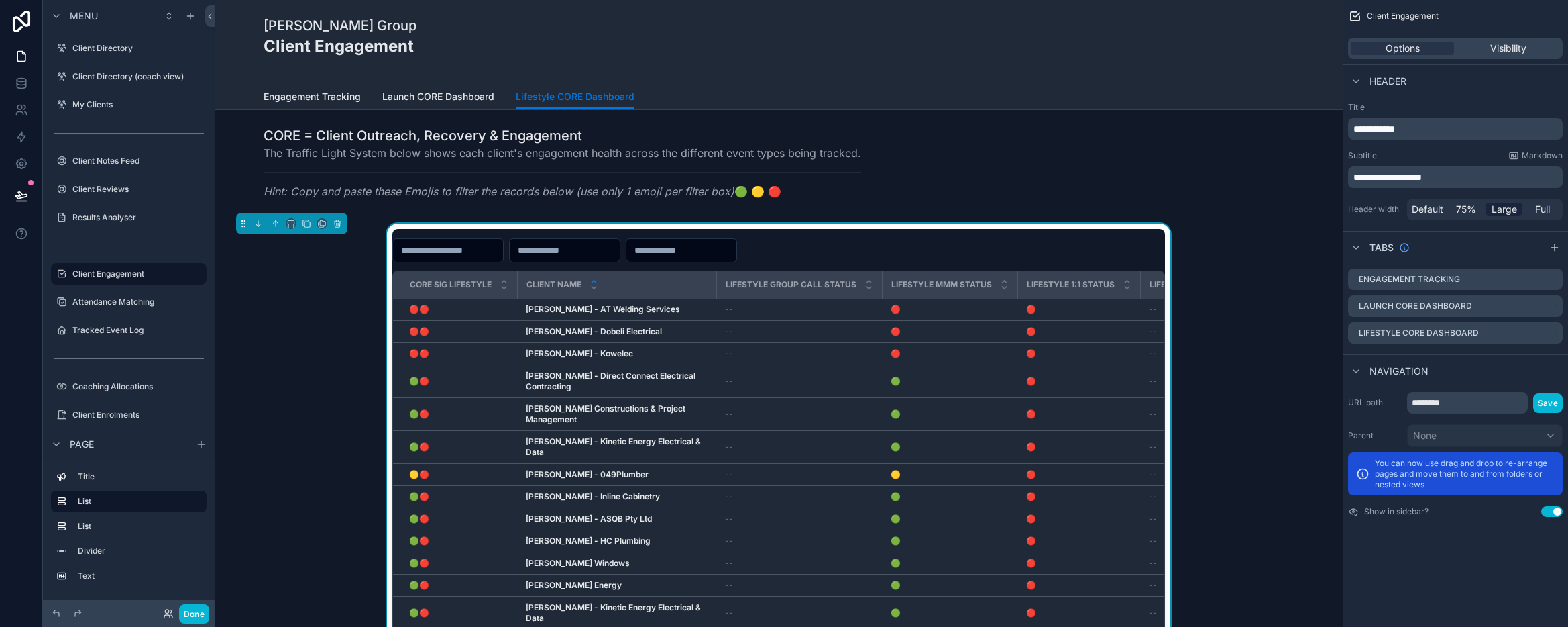
click at [1000, 245] on div "scrollable content" at bounding box center [778, 250] width 773 height 24
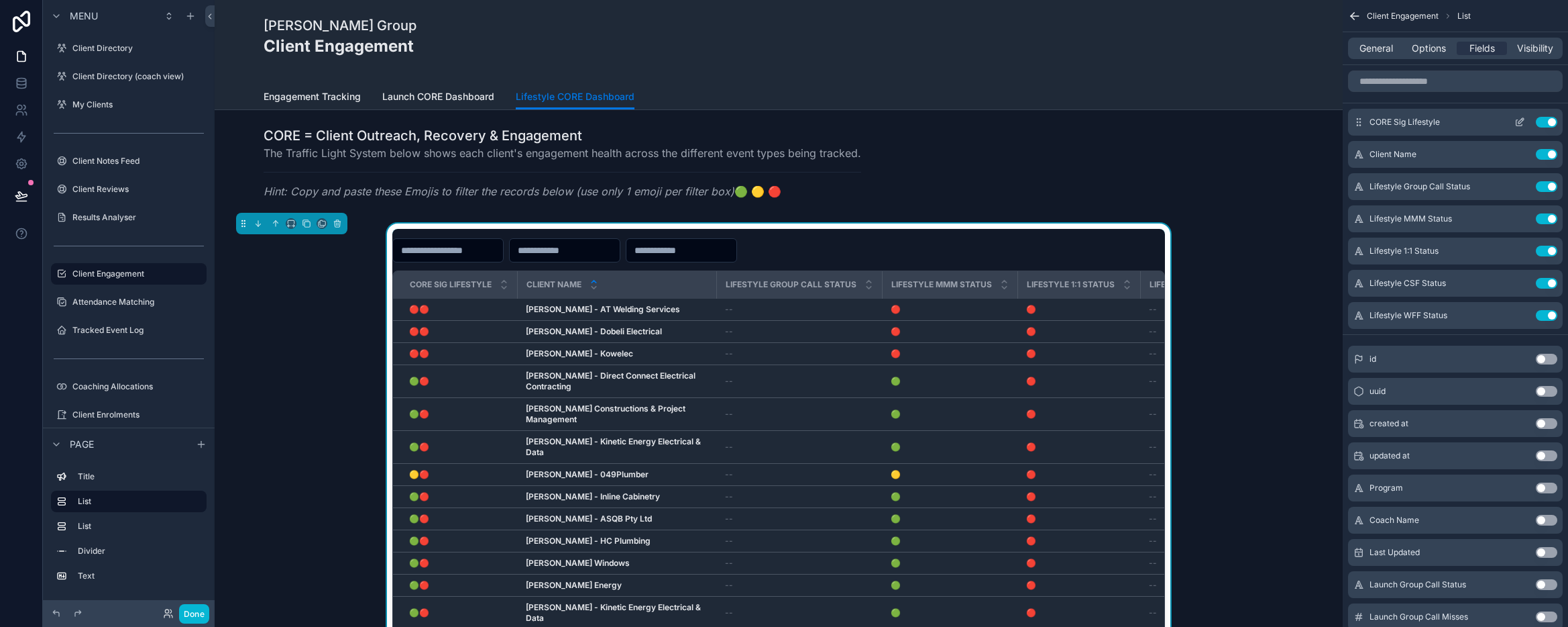
click at [1523, 121] on icon "scrollable content" at bounding box center [1520, 122] width 11 height 11
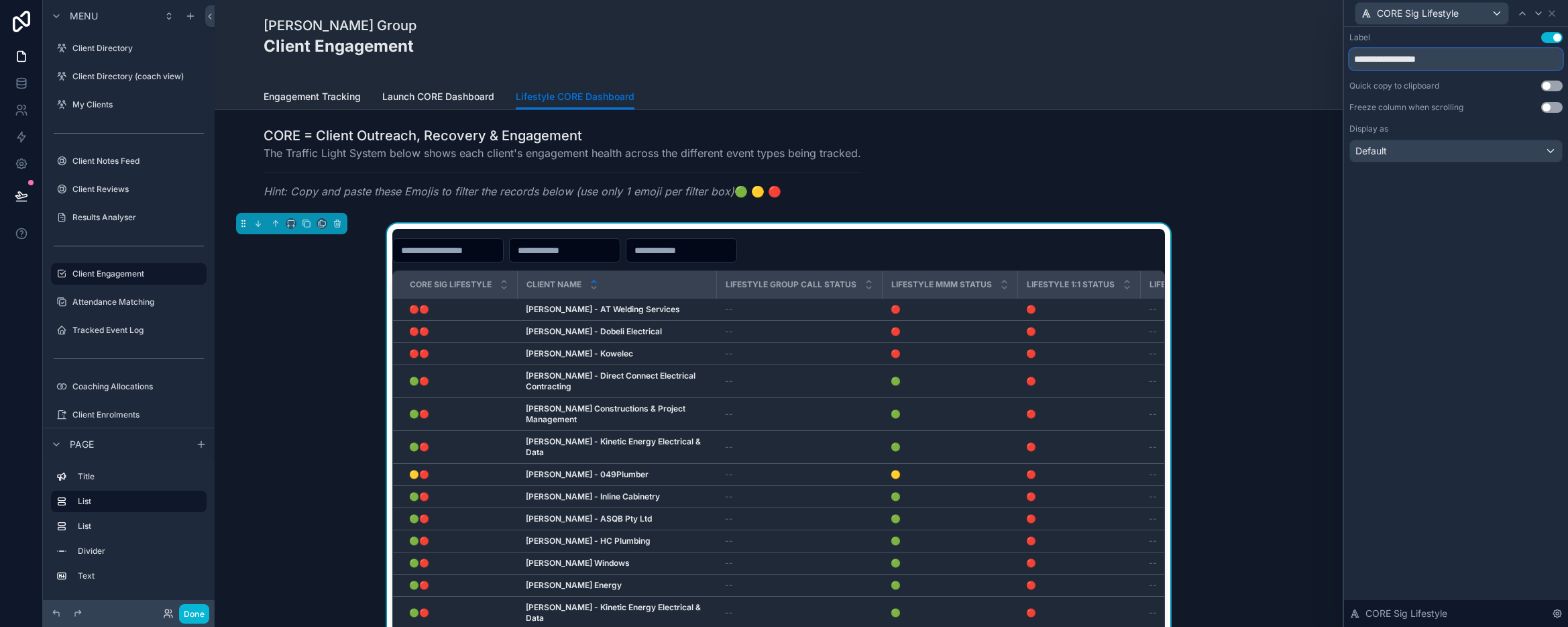
drag, startPoint x: 1444, startPoint y: 58, endPoint x: 1306, endPoint y: 55, distance: 138.0
click at [1306, 55] on div "**********" at bounding box center [784, 314] width 1568 height 627
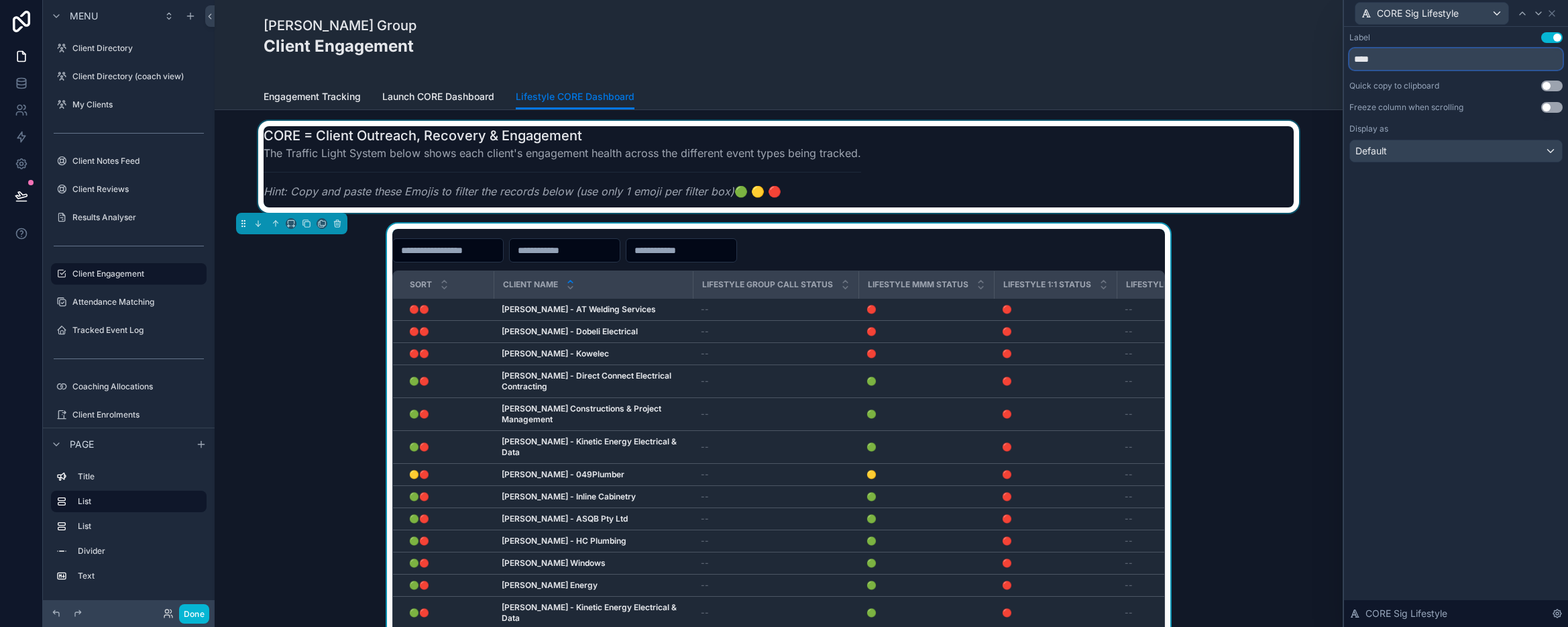
type input "****"
click at [1265, 207] on div "scrollable content" at bounding box center [778, 166] width 1106 height 92
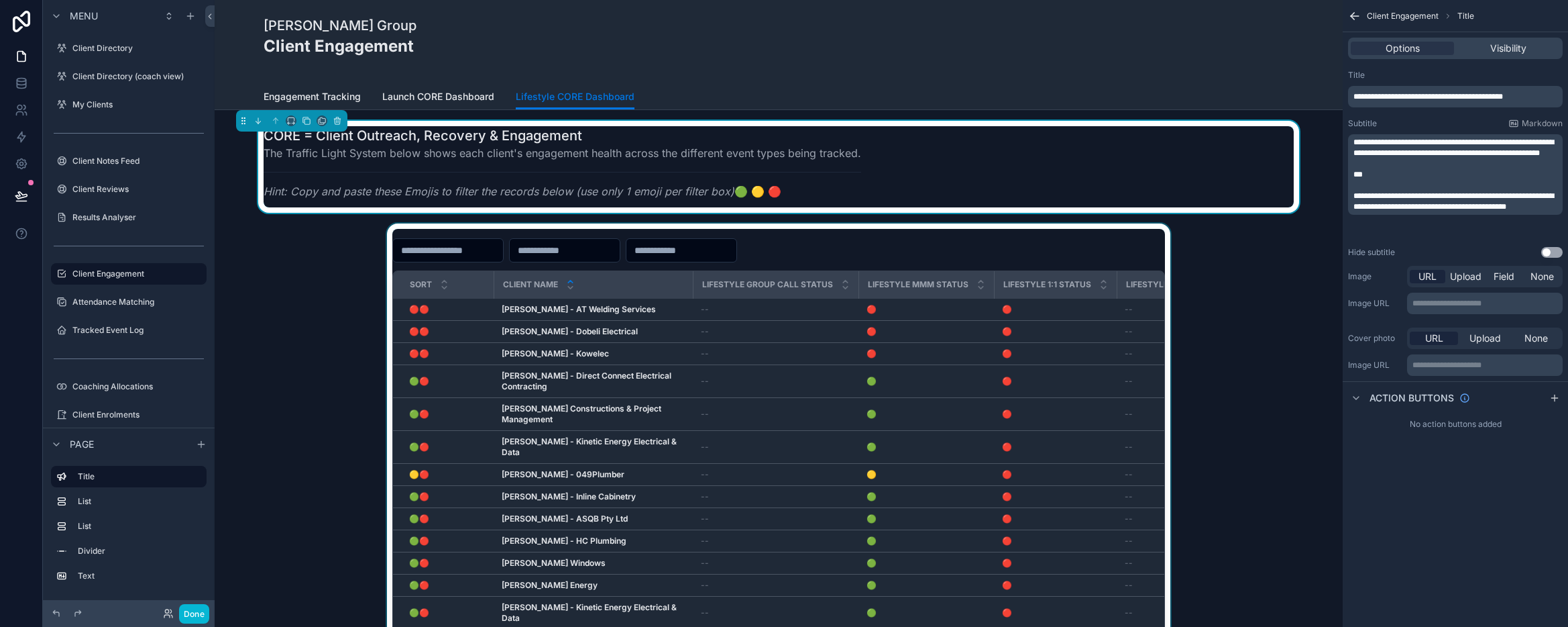
click at [354, 410] on div "scrollable content" at bounding box center [778, 485] width 1106 height 524
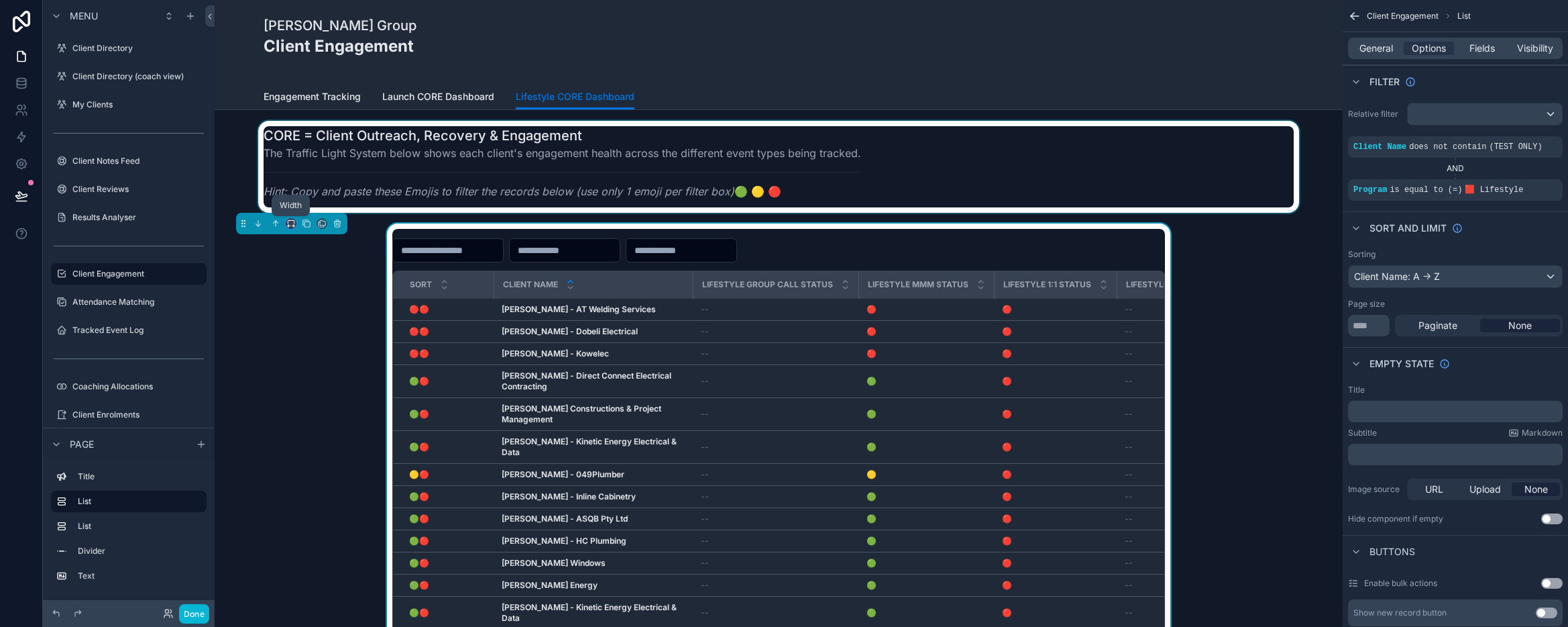
click at [289, 228] on icon "scrollable content" at bounding box center [291, 223] width 10 height 10
click at [305, 388] on span "Large" at bounding box center [310, 391] width 26 height 16
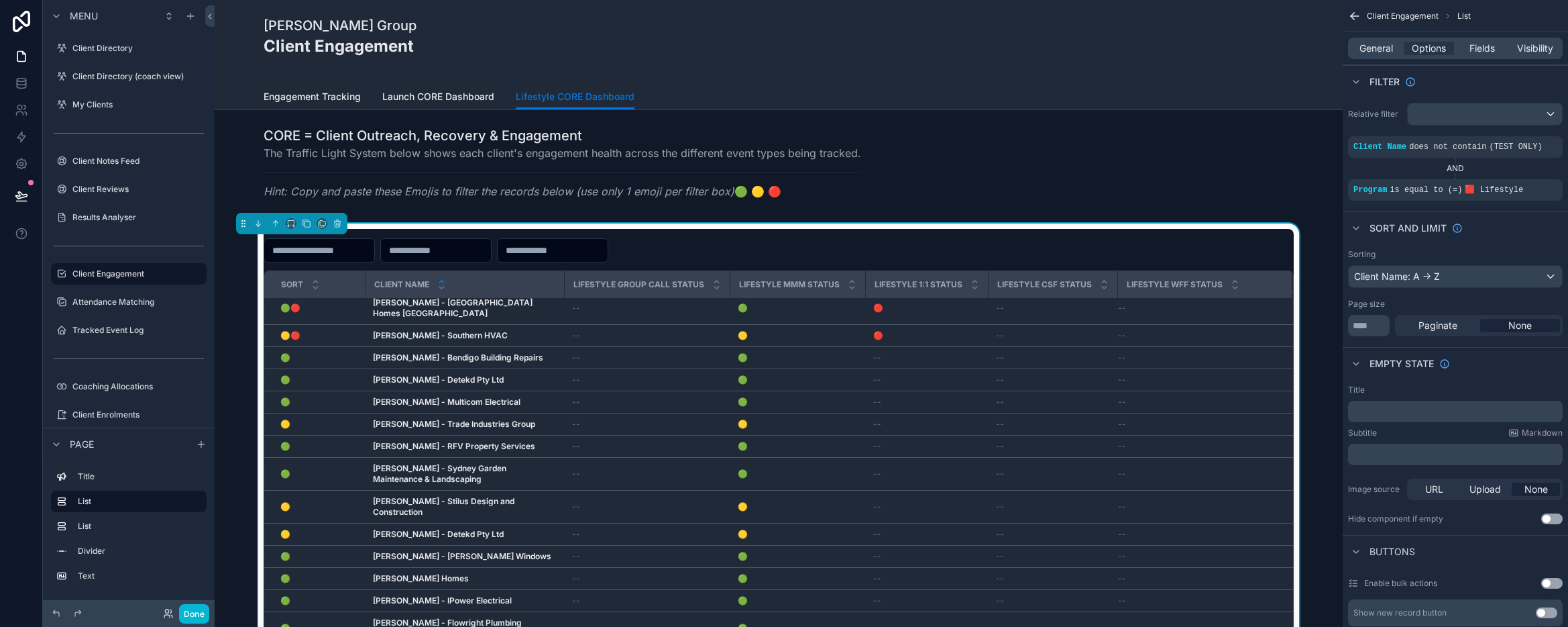
scroll to position [0, 0]
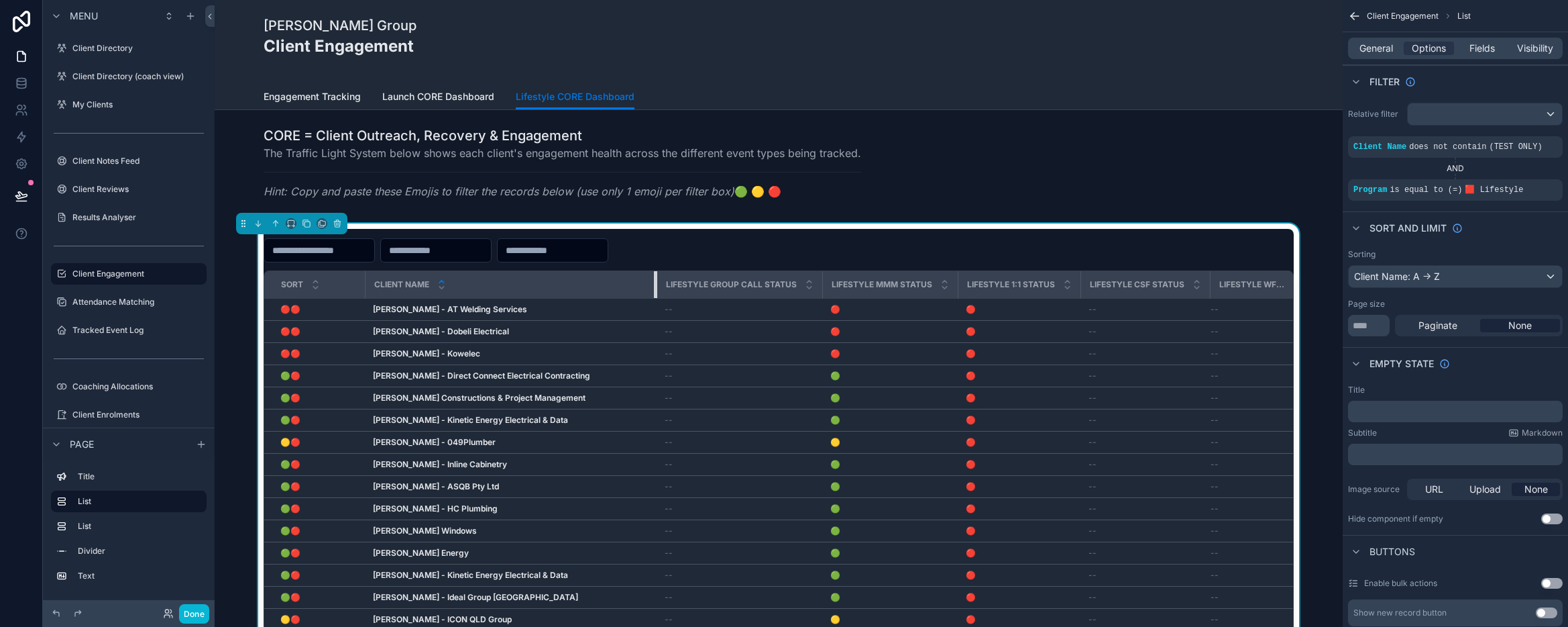
drag, startPoint x: 561, startPoint y: 277, endPoint x: 653, endPoint y: 286, distance: 92.4
click at [653, 286] on tr "Sort Client Name Lifestyle Group Call Status Lifestyle MMM Status Lifestyle 1:1…" at bounding box center [787, 284] width 1047 height 27
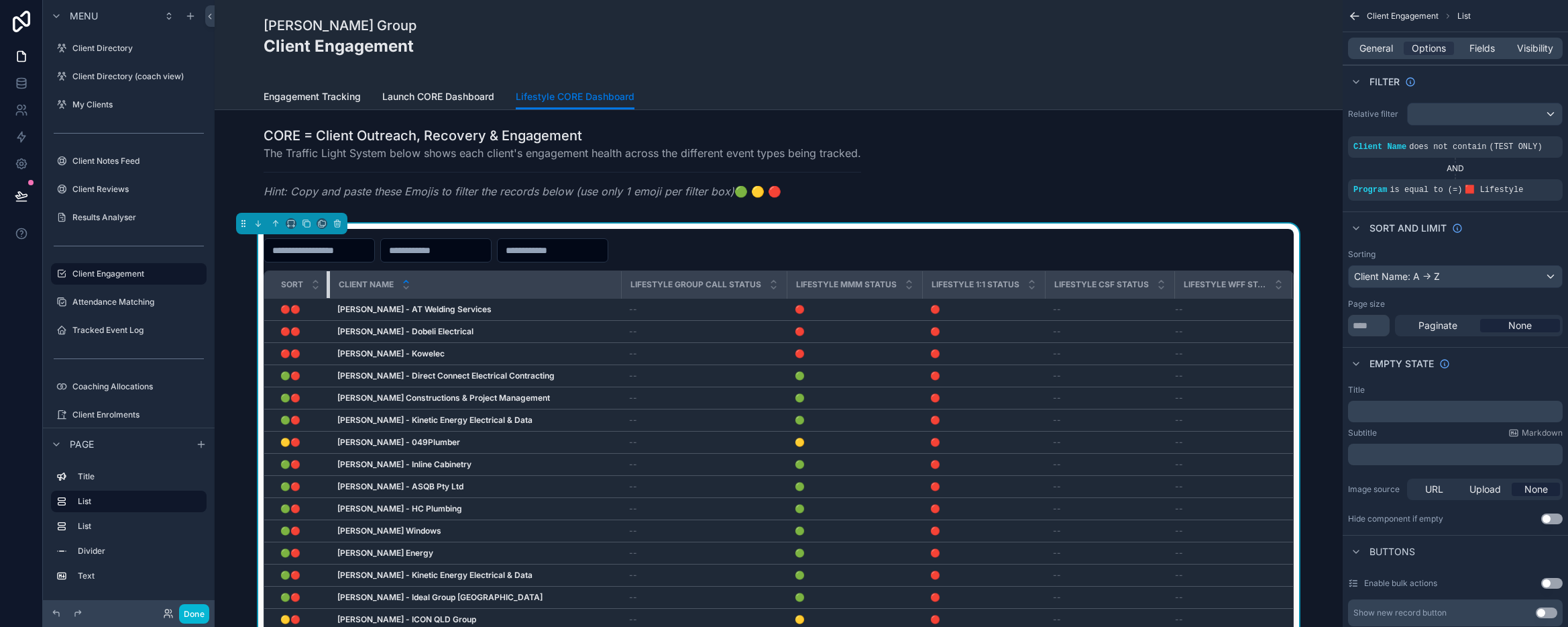
drag, startPoint x: 363, startPoint y: 280, endPoint x: 328, endPoint y: 279, distance: 35.0
click at [328, 279] on div "scrollable content" at bounding box center [329, 284] width 5 height 27
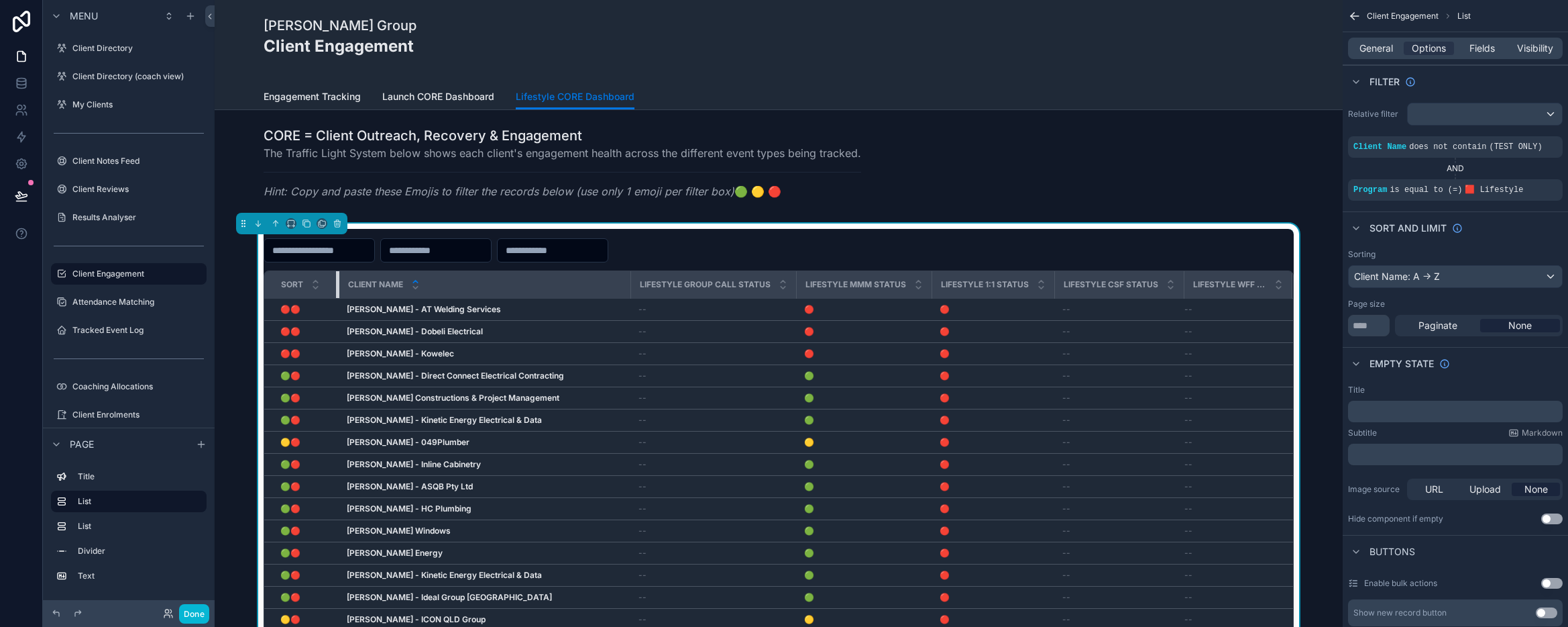
drag, startPoint x: 328, startPoint y: 279, endPoint x: 338, endPoint y: 278, distance: 10.0
click at [338, 278] on div "scrollable content" at bounding box center [338, 284] width 5 height 27
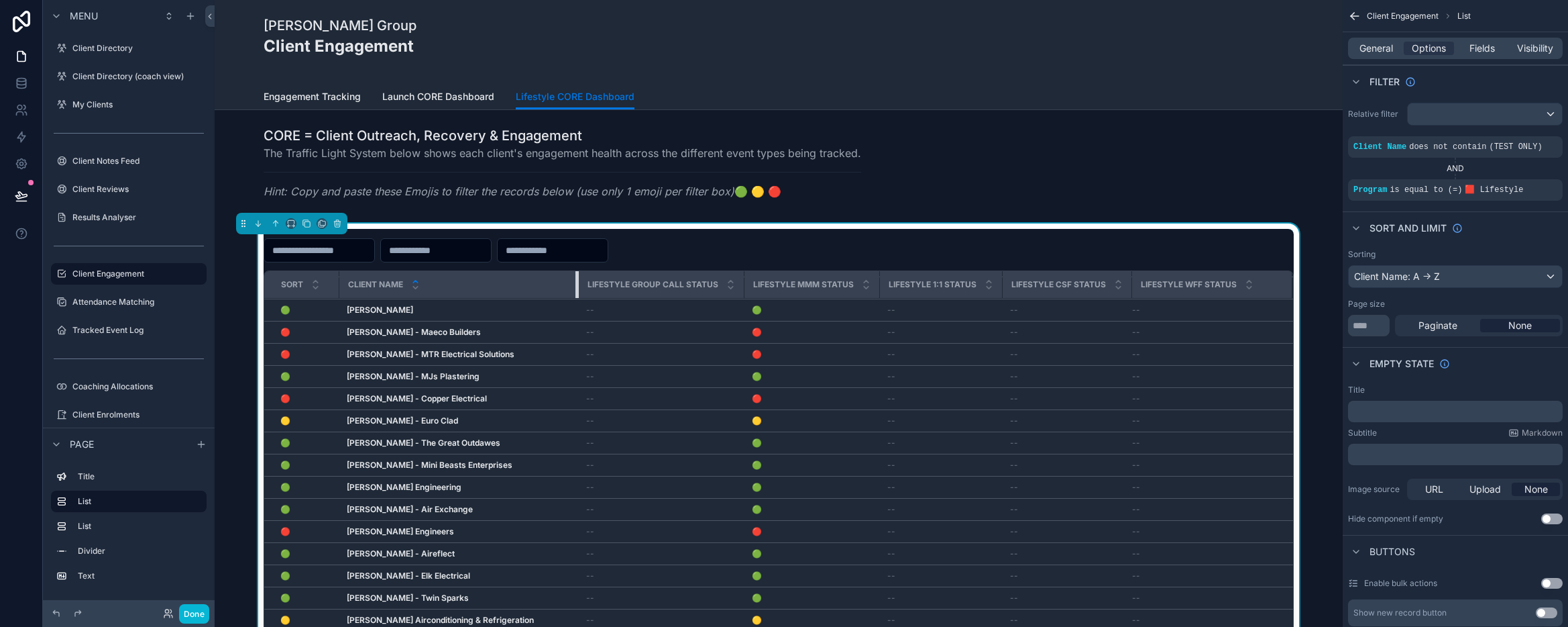
drag, startPoint x: 618, startPoint y: 281, endPoint x: 576, endPoint y: 277, distance: 42.2
click at [576, 277] on div "scrollable content" at bounding box center [577, 284] width 5 height 27
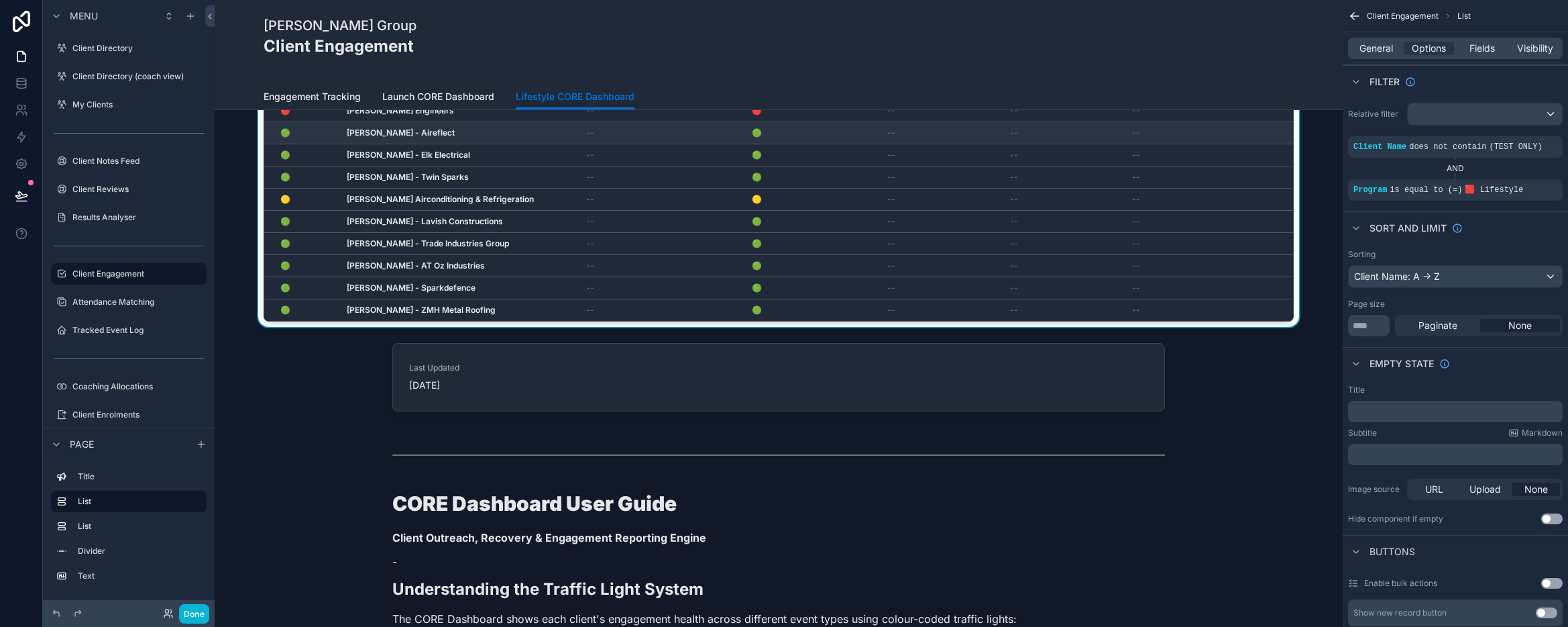
scroll to position [507, 0]
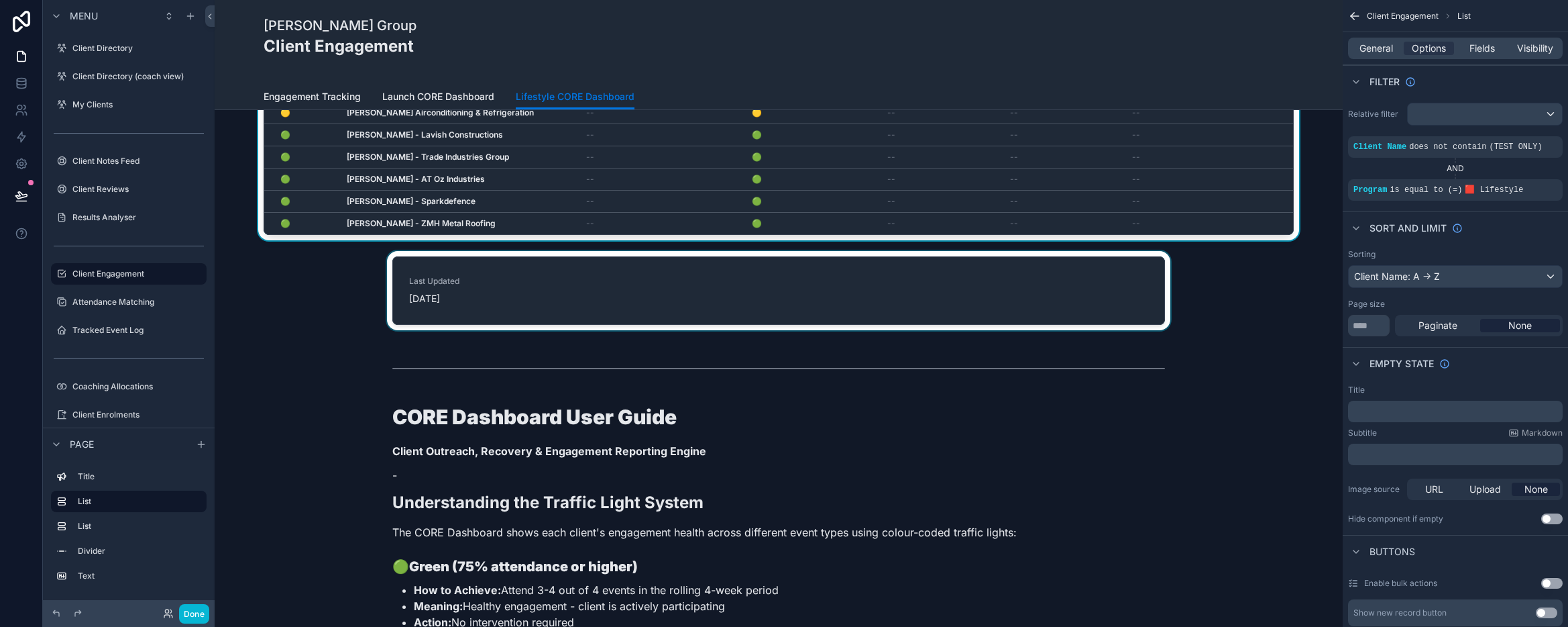
click at [563, 305] on div "scrollable content" at bounding box center [778, 293] width 1106 height 84
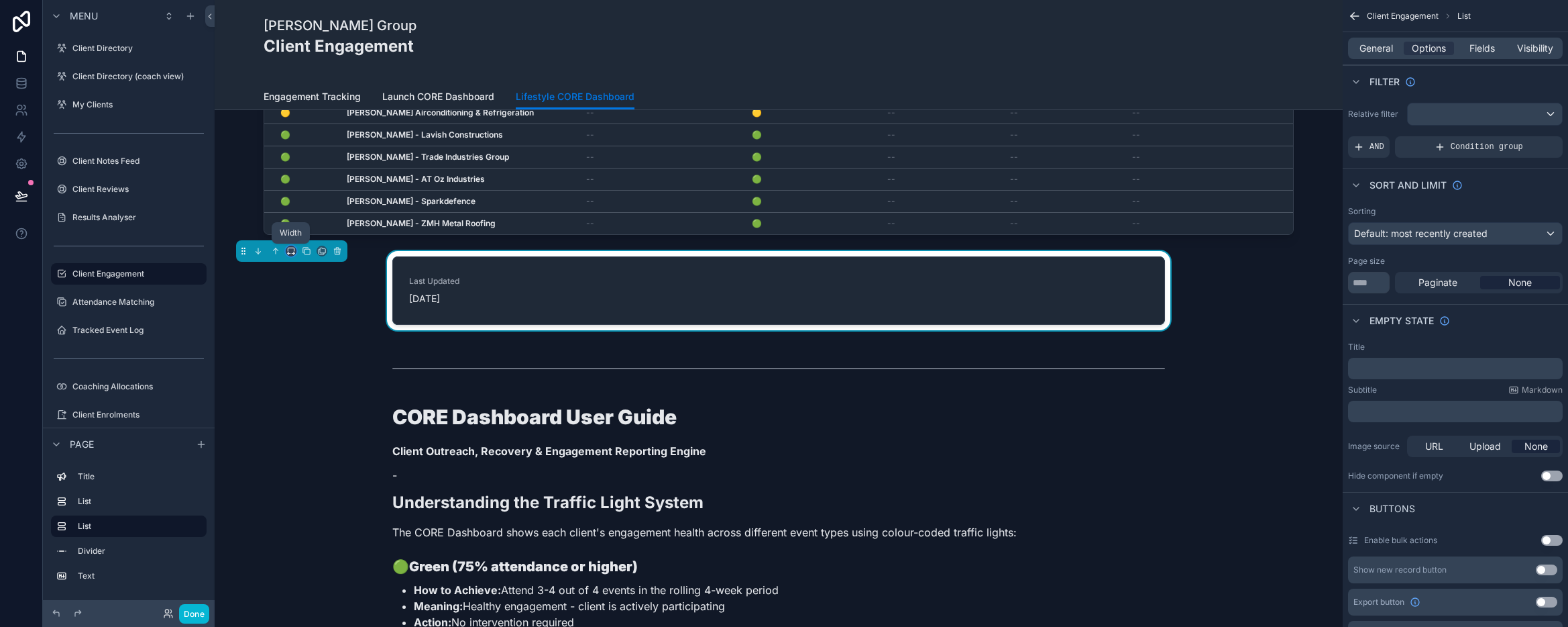
click at [288, 250] on icon "scrollable content" at bounding box center [291, 250] width 10 height 10
click at [305, 417] on span "Large" at bounding box center [310, 418] width 26 height 16
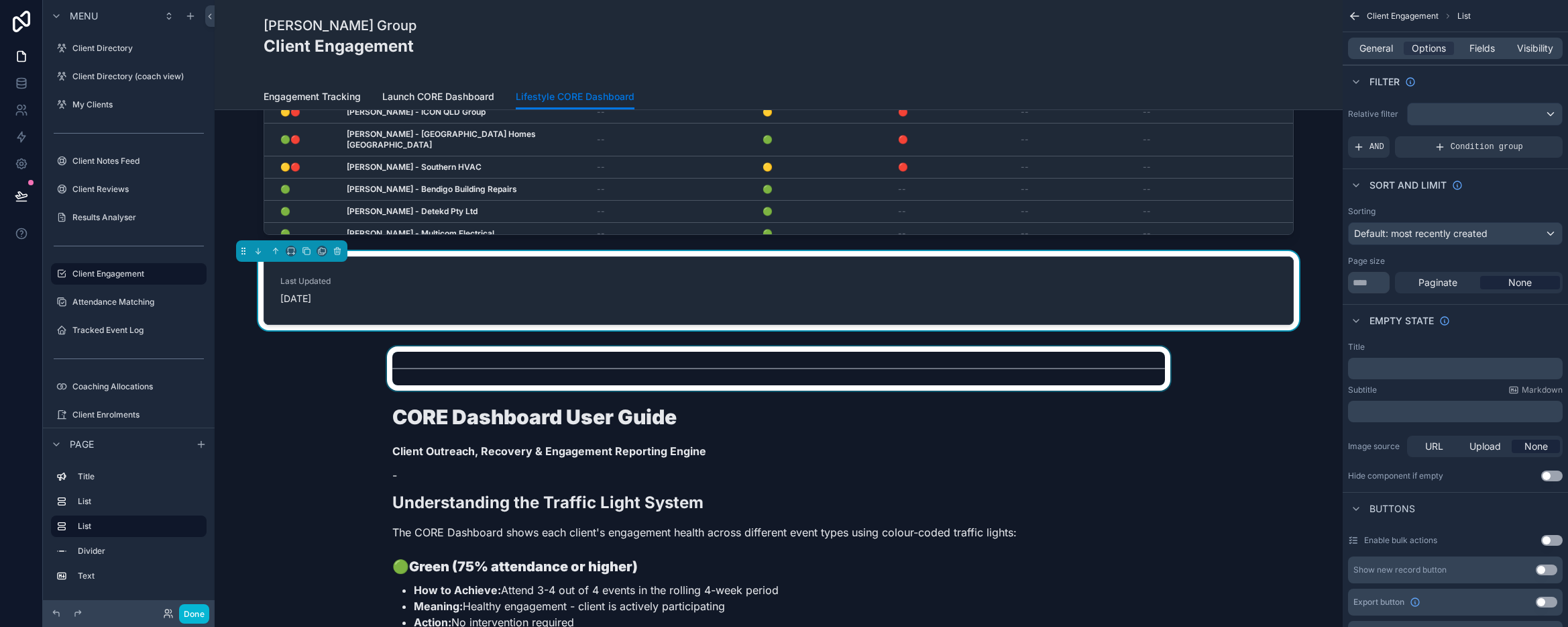
click at [466, 378] on div "scrollable content" at bounding box center [778, 369] width 1106 height 44
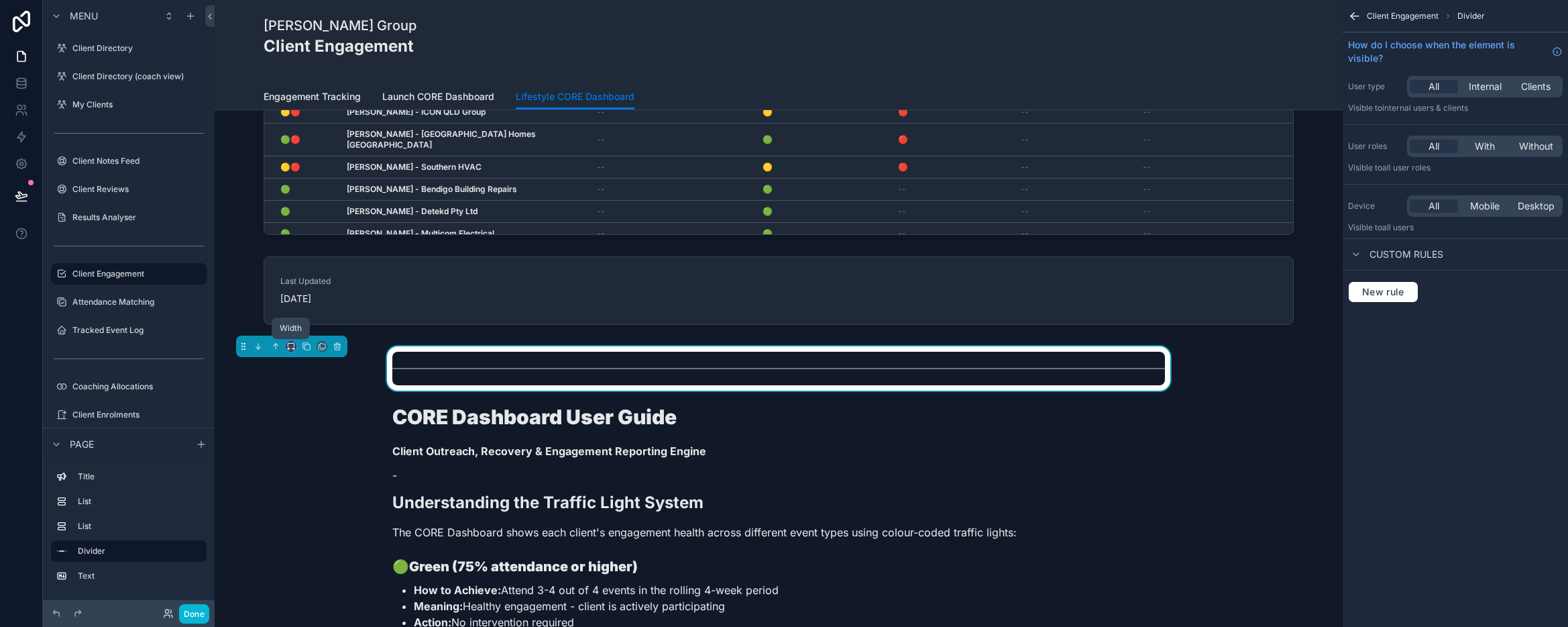
click at [290, 344] on icon "scrollable content" at bounding box center [291, 346] width 10 height 10
click at [310, 507] on span "Large" at bounding box center [310, 513] width 26 height 16
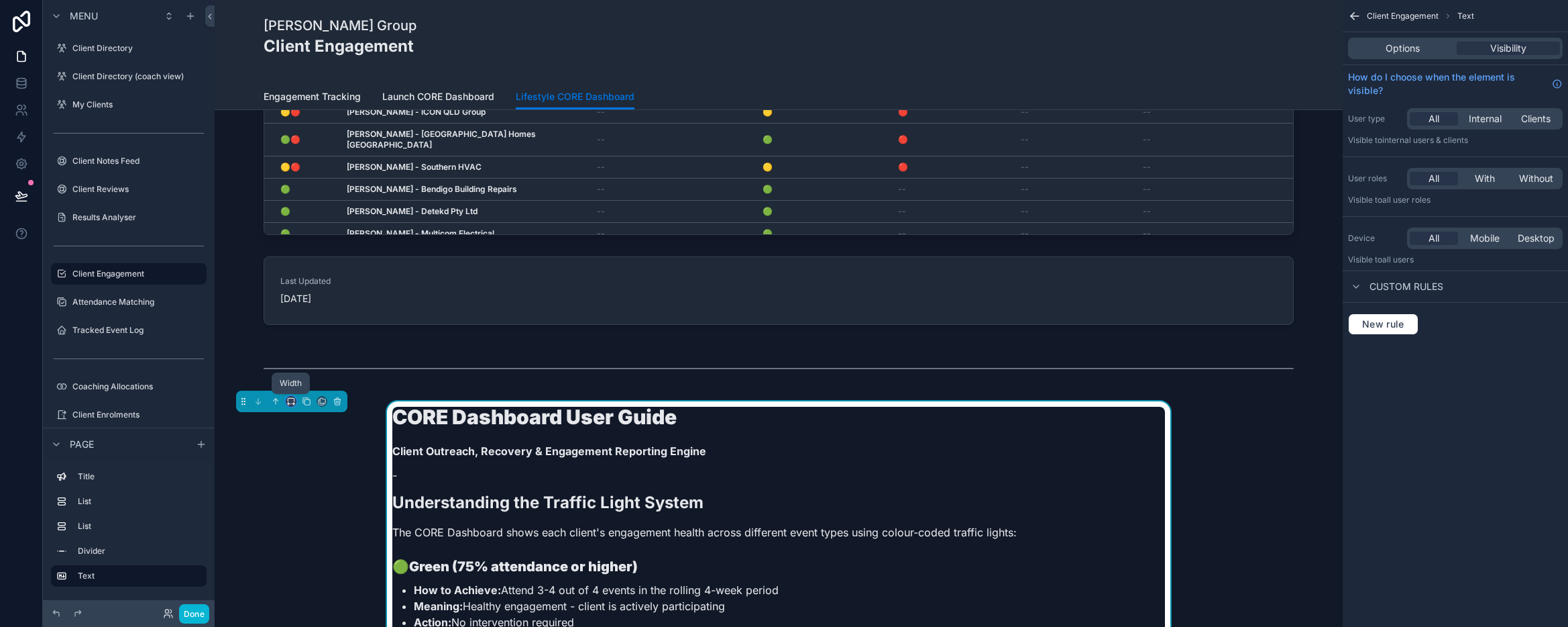
click at [287, 399] on icon "scrollable content" at bounding box center [291, 401] width 10 height 10
click at [301, 548] on span "Large" at bounding box center [310, 568] width 26 height 16
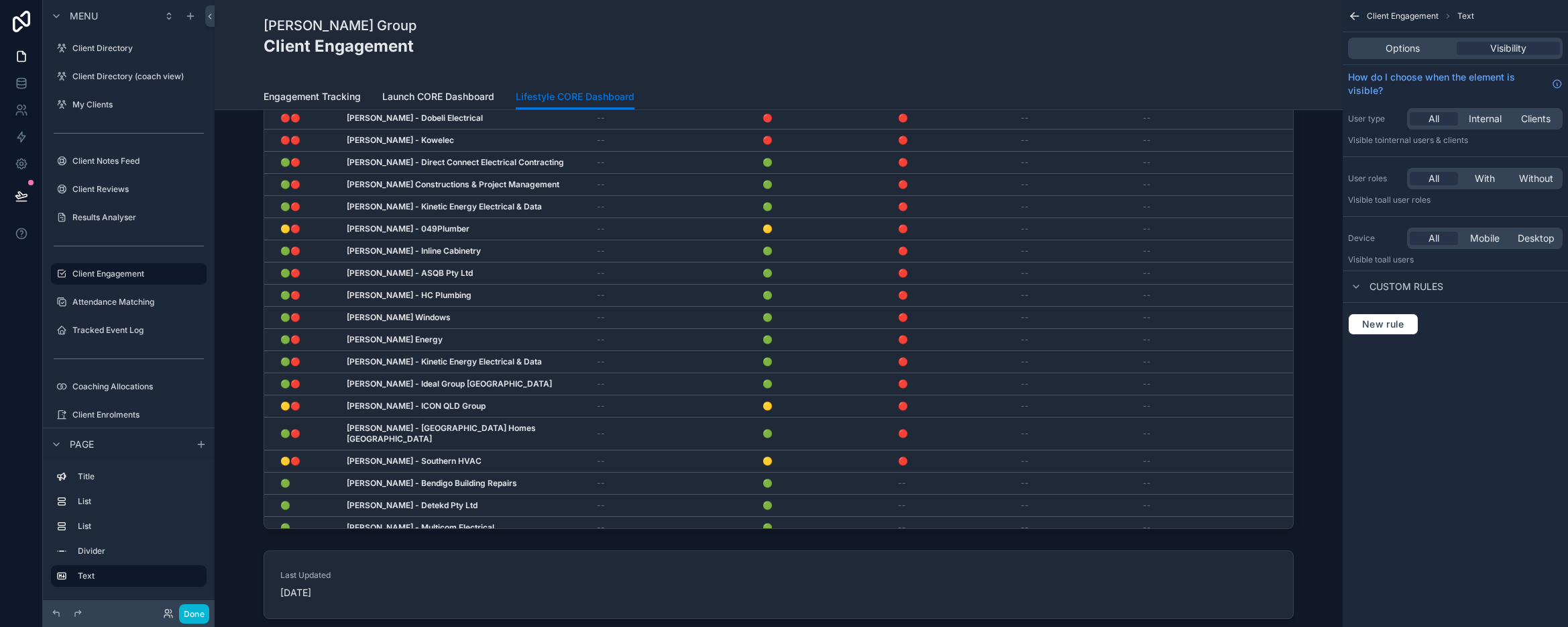
scroll to position [0, 0]
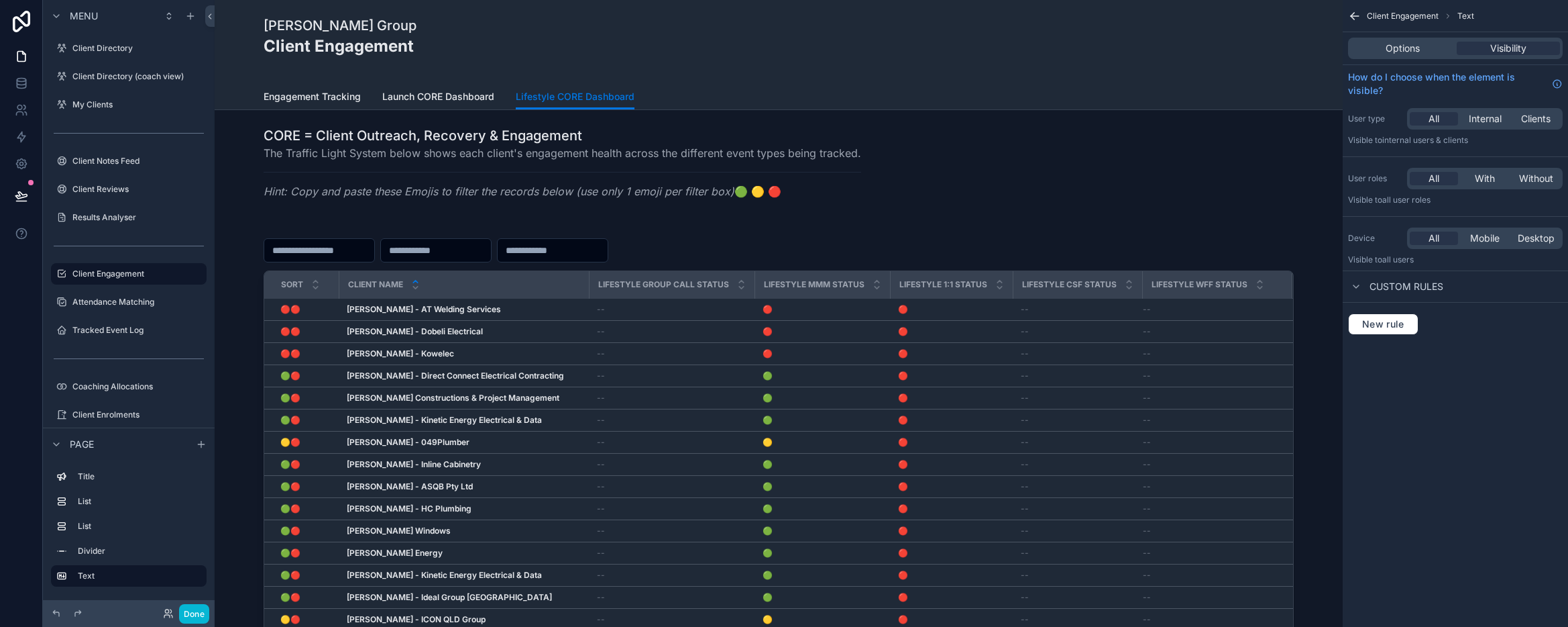
click at [236, 58] on div "[PERSON_NAME] Group Client Engagement Lifestyle CORE Dashboard Engagement Track…" at bounding box center [778, 55] width 1128 height 110
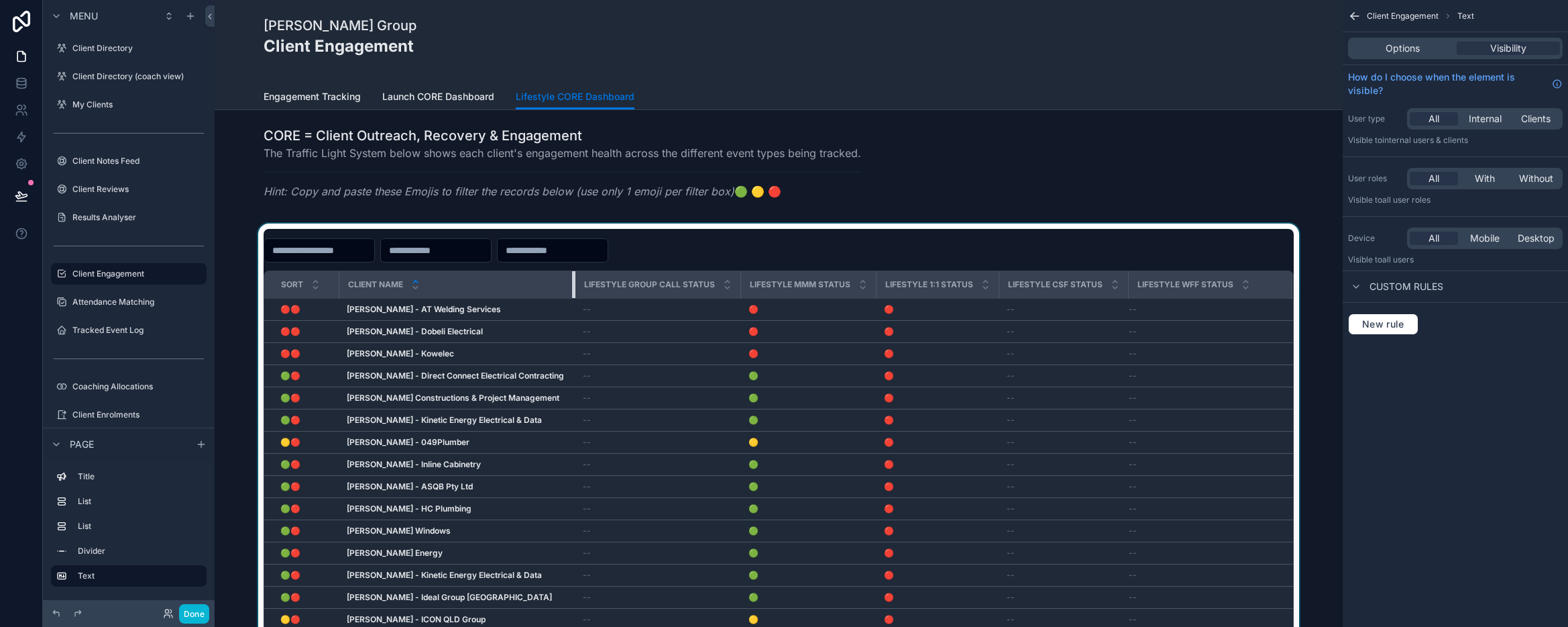
drag, startPoint x: 586, startPoint y: 287, endPoint x: 572, endPoint y: 288, distance: 14.0
click at [572, 288] on div "scrollable content" at bounding box center [575, 284] width 5 height 27
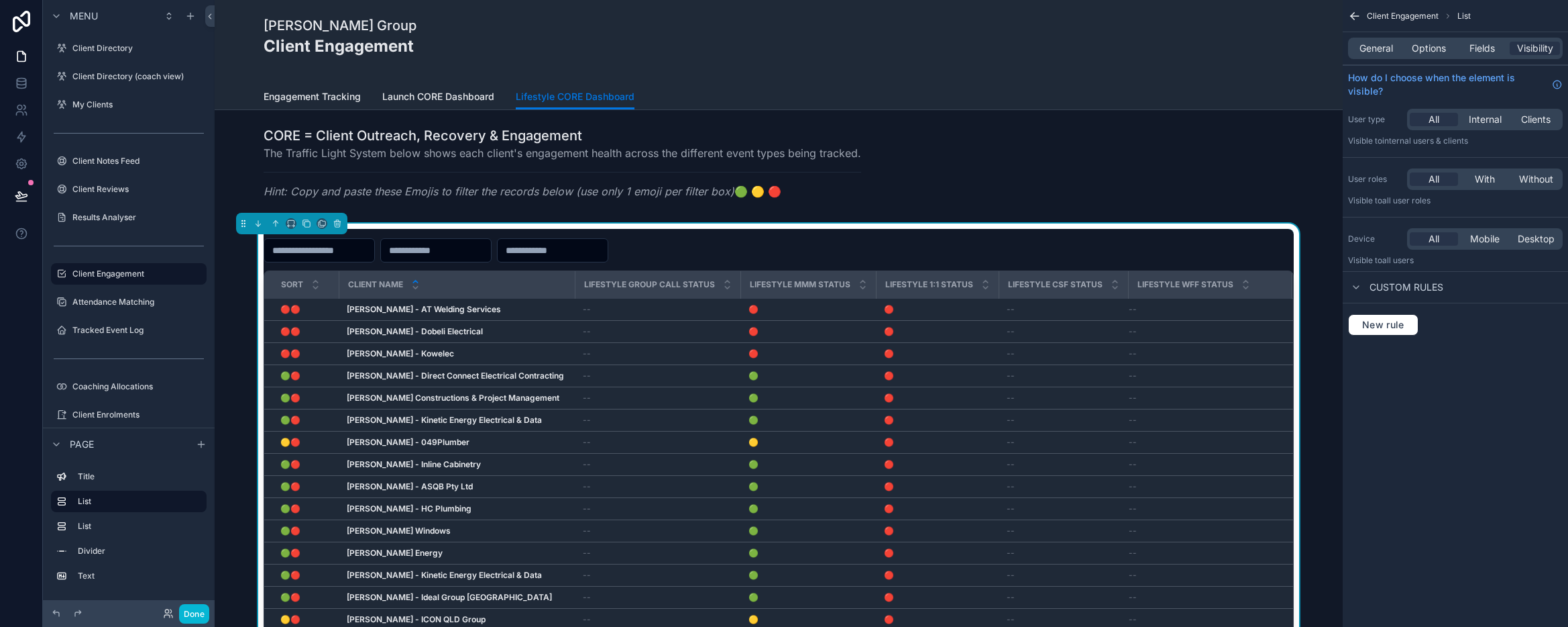
click at [233, 302] on div "Sort Client Name Lifestyle Group Call Status Lifestyle MMM Status Lifestyle 1:1…" at bounding box center [778, 485] width 1106 height 524
click at [190, 548] on button "Done" at bounding box center [194, 613] width 30 height 20
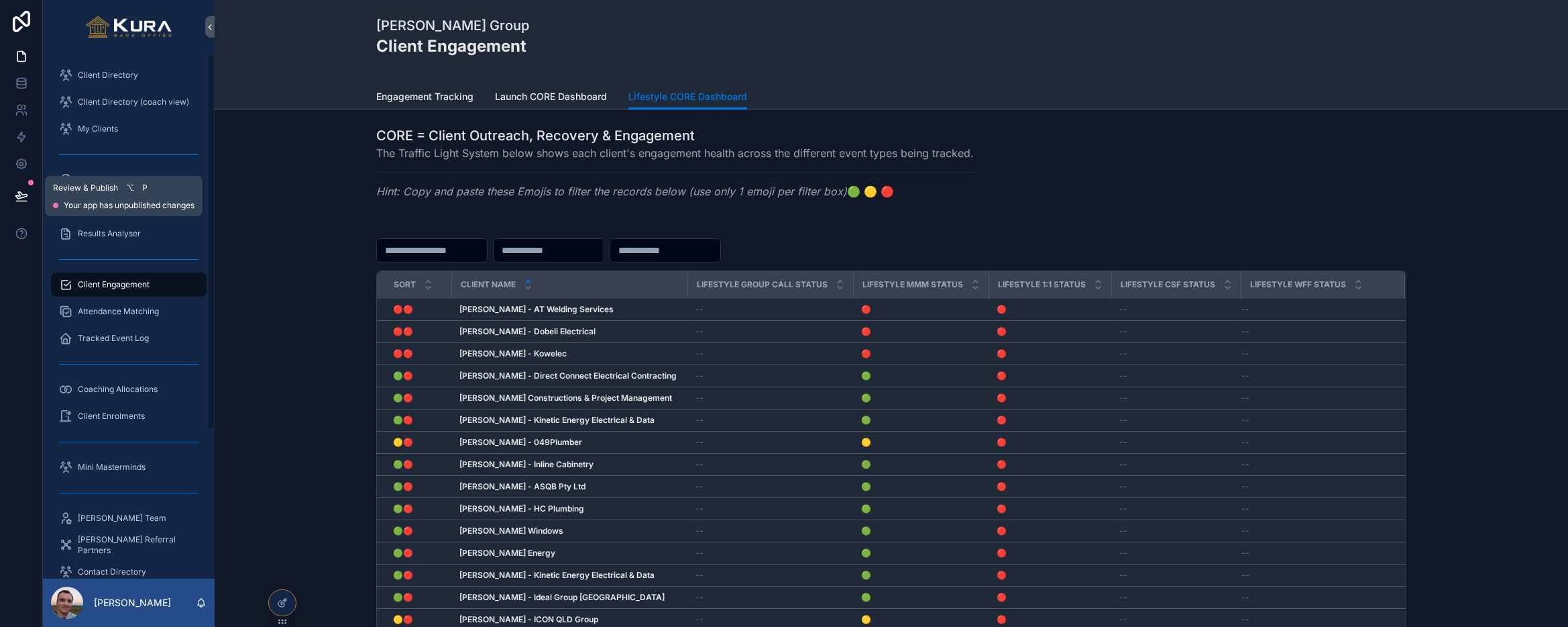
click at [19, 192] on icon at bounding box center [21, 196] width 13 height 13
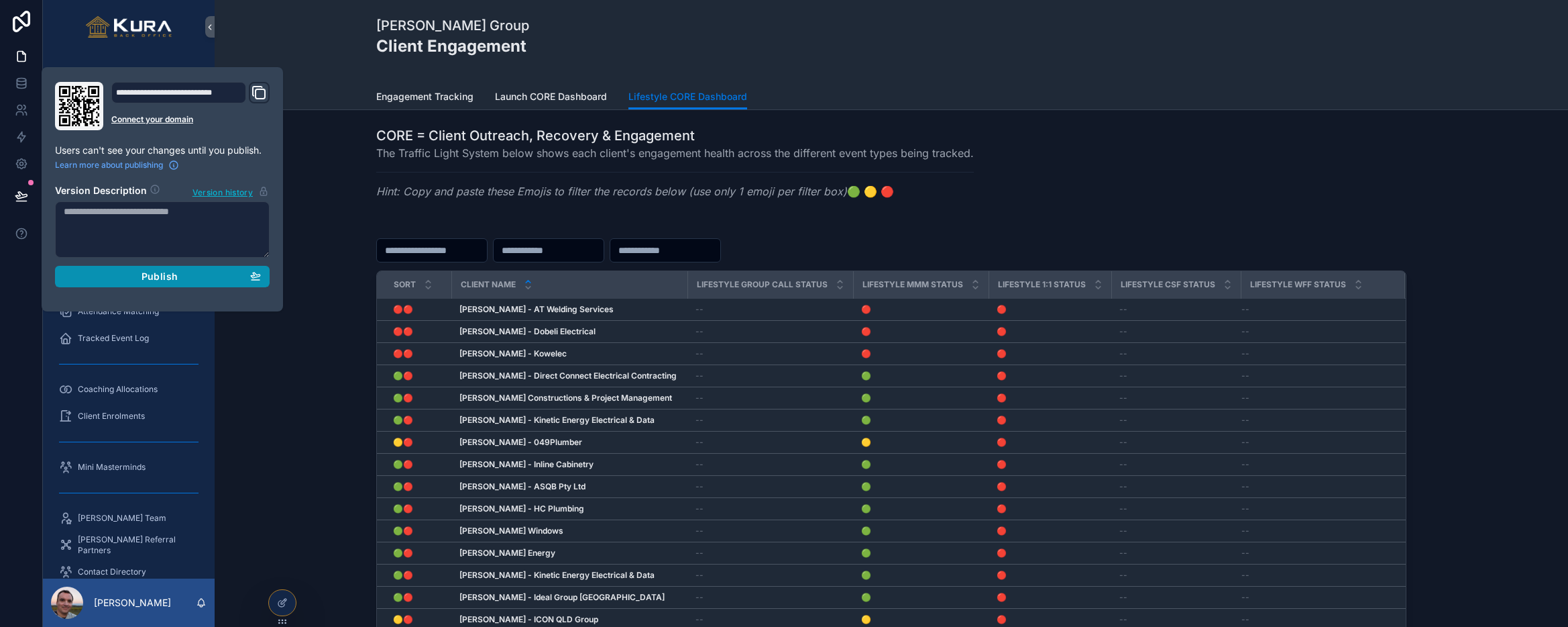
click at [156, 280] on span "Publish" at bounding box center [159, 276] width 36 height 12
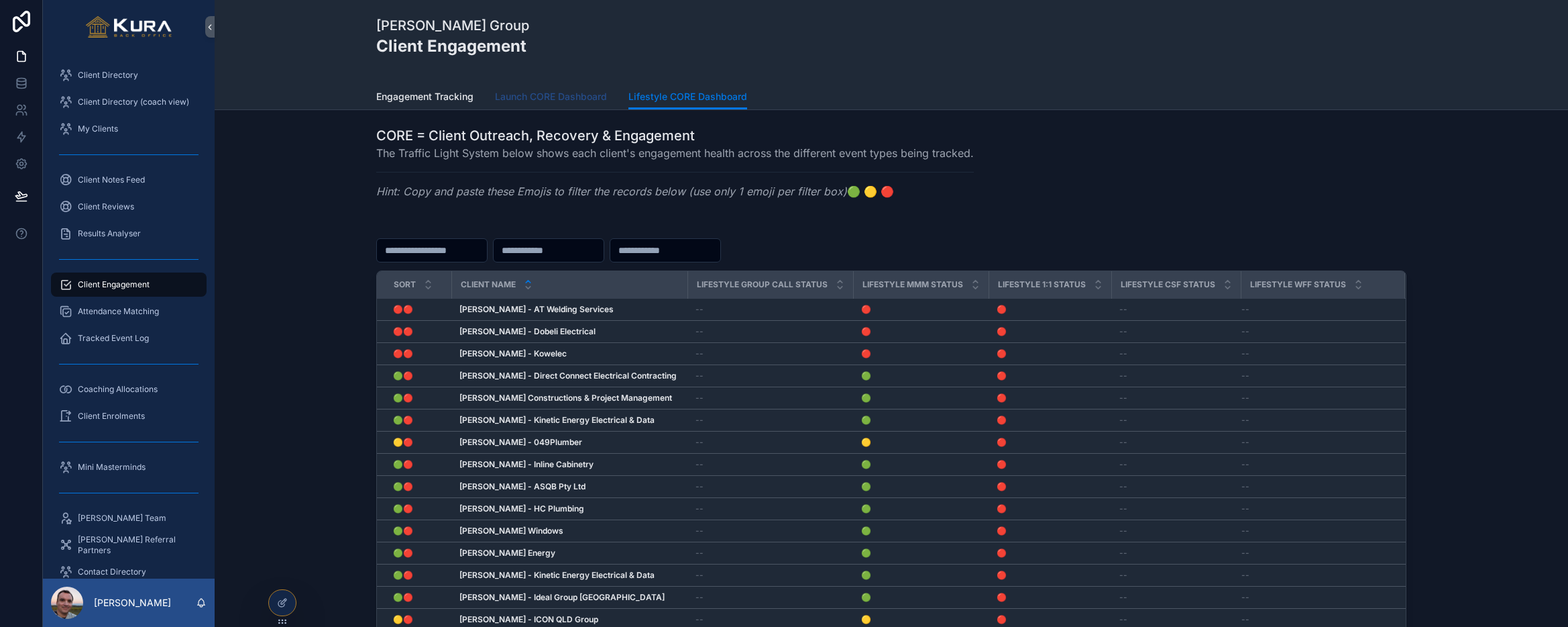
click at [544, 99] on span "Launch CORE Dashboard" at bounding box center [550, 96] width 112 height 13
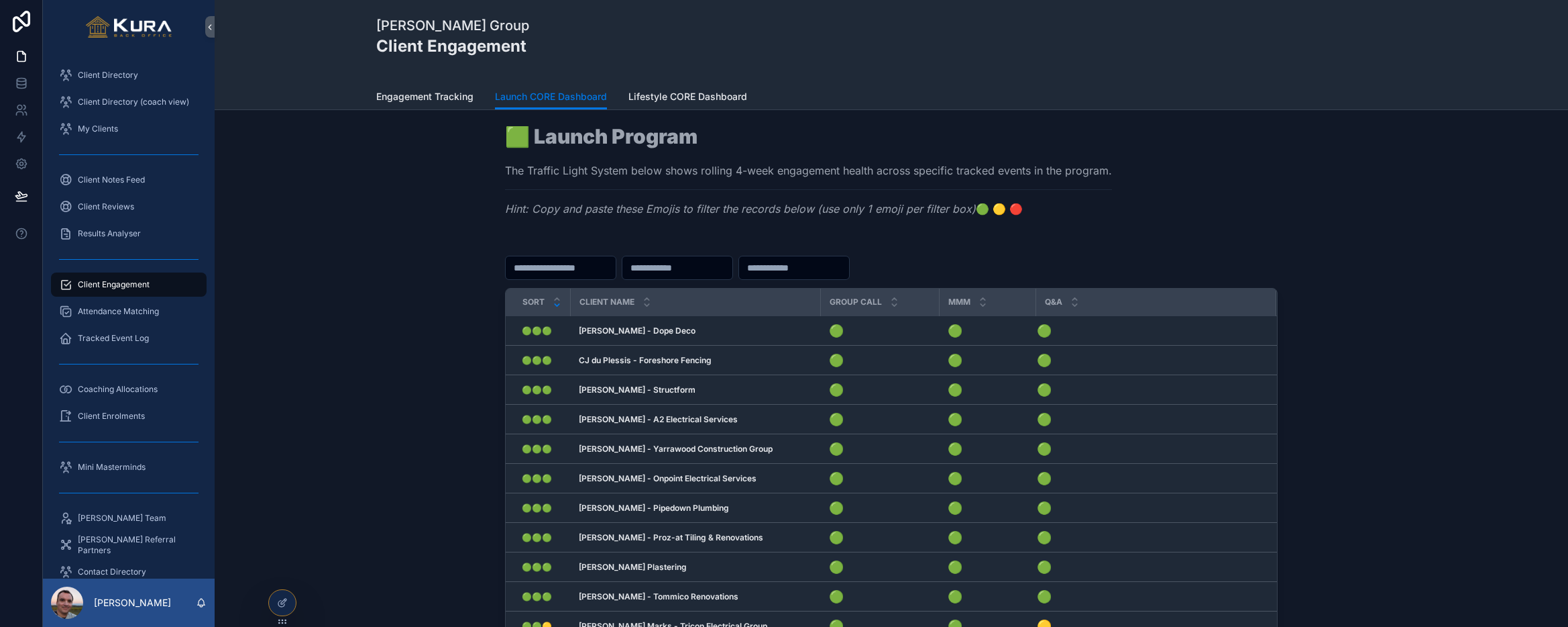
click at [1156, 211] on div "🟩 Launch Program The Traffic Light System below shows rolling 4-week engagement…" at bounding box center [891, 175] width 773 height 98
